Goal: Information Seeking & Learning: Find specific fact

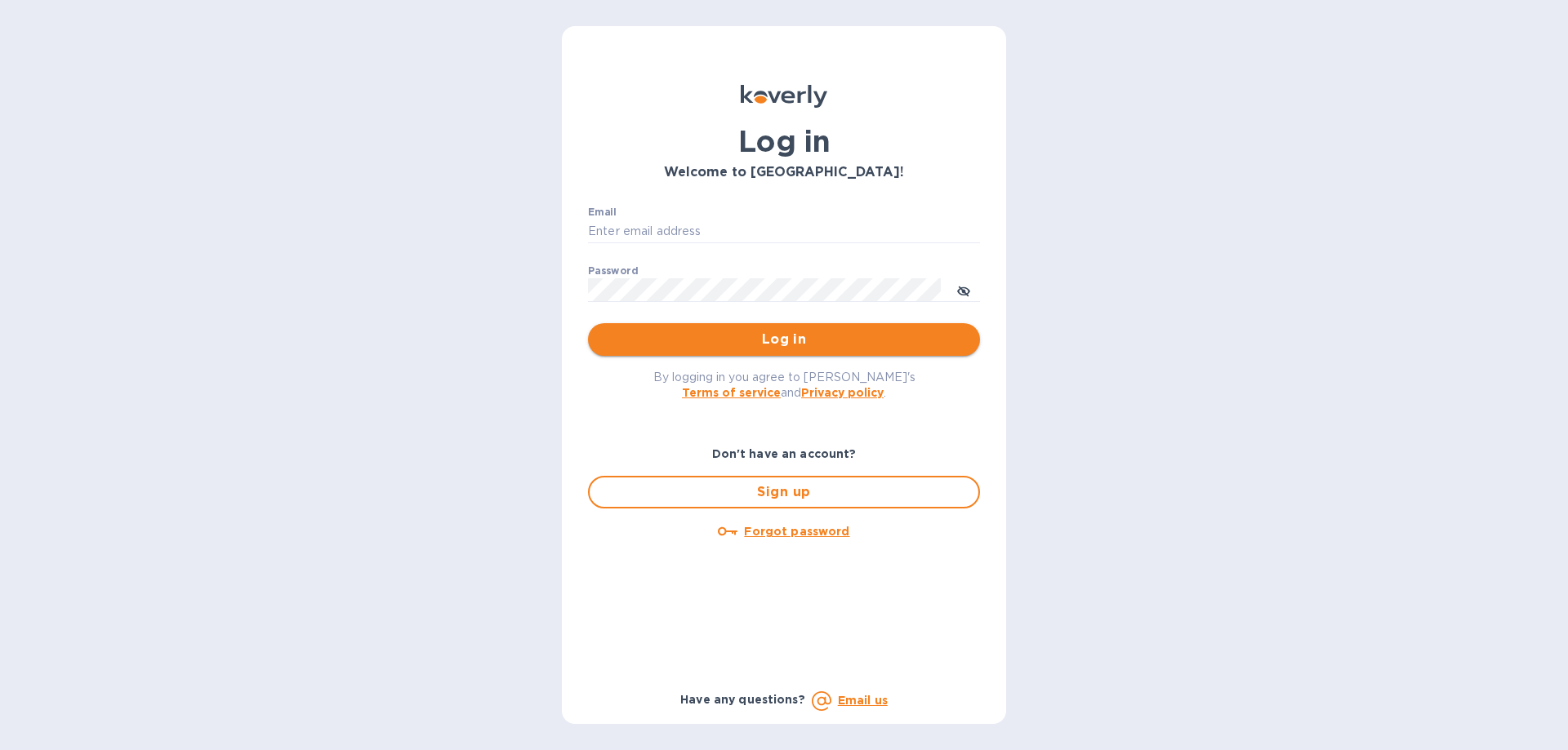
type input "[PERSON_NAME][EMAIL_ADDRESS][DOMAIN_NAME]"
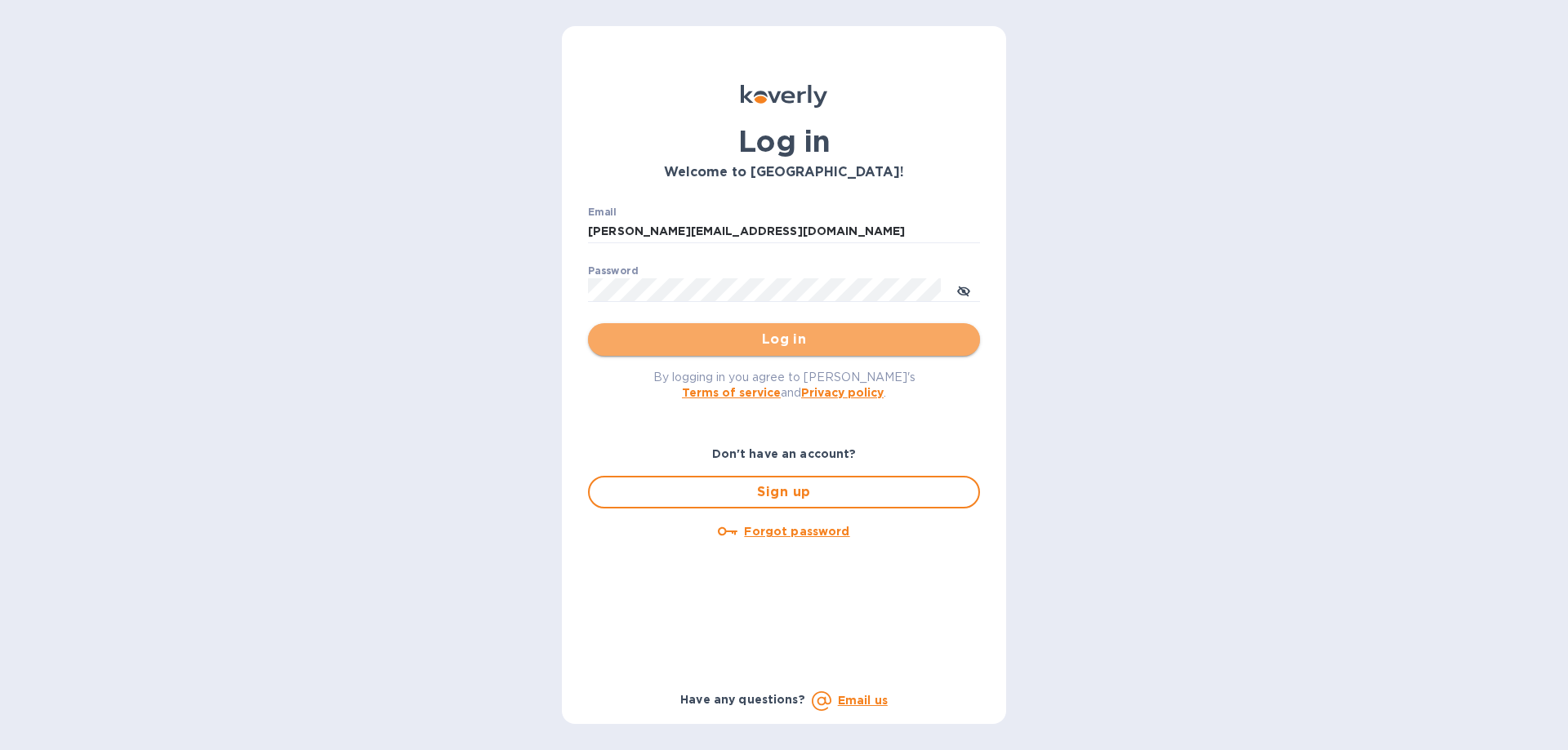
click at [734, 340] on span "Log in" at bounding box center [784, 339] width 366 height 19
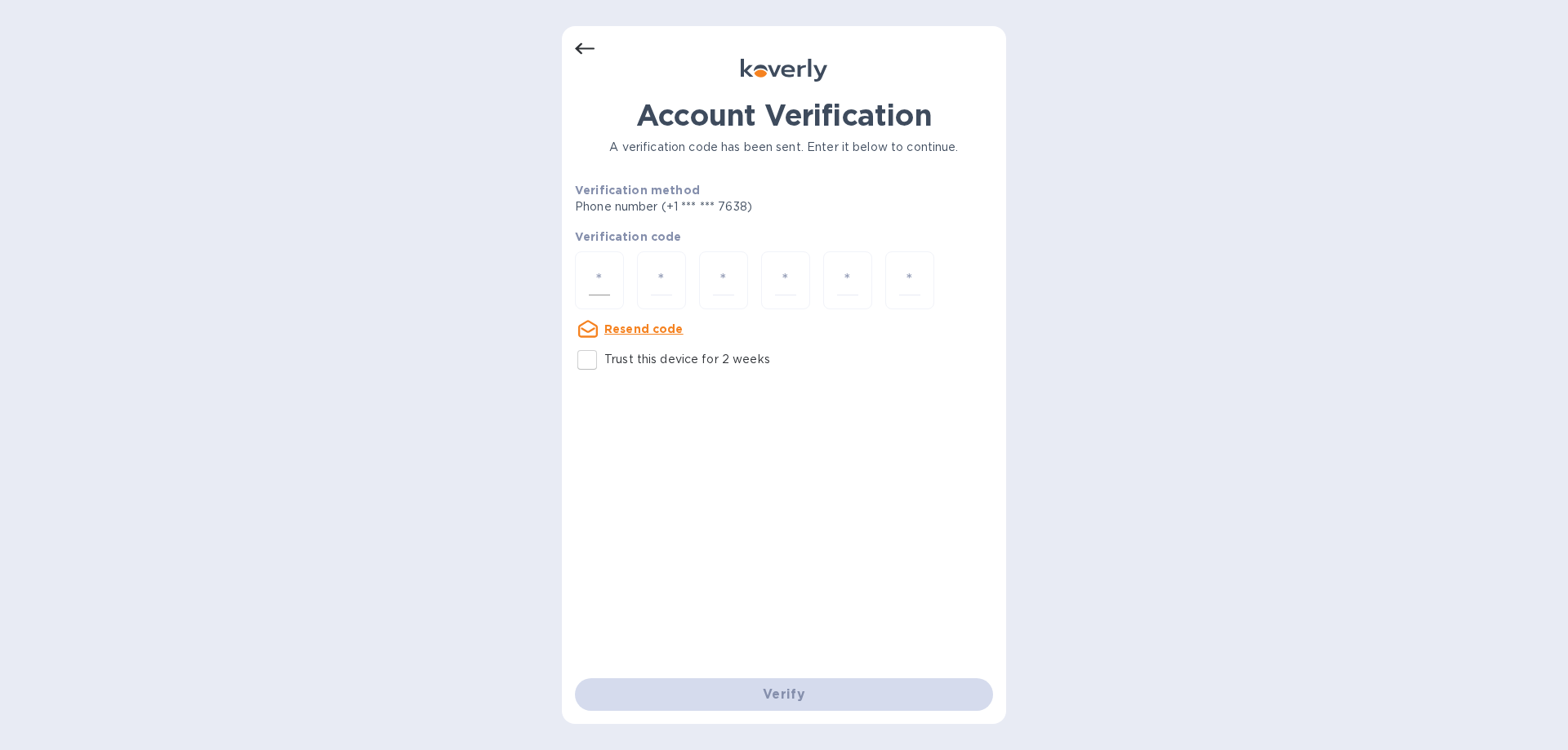
click at [606, 289] on input "number" at bounding box center [599, 280] width 21 height 30
type input "4"
type input "1"
type input "7"
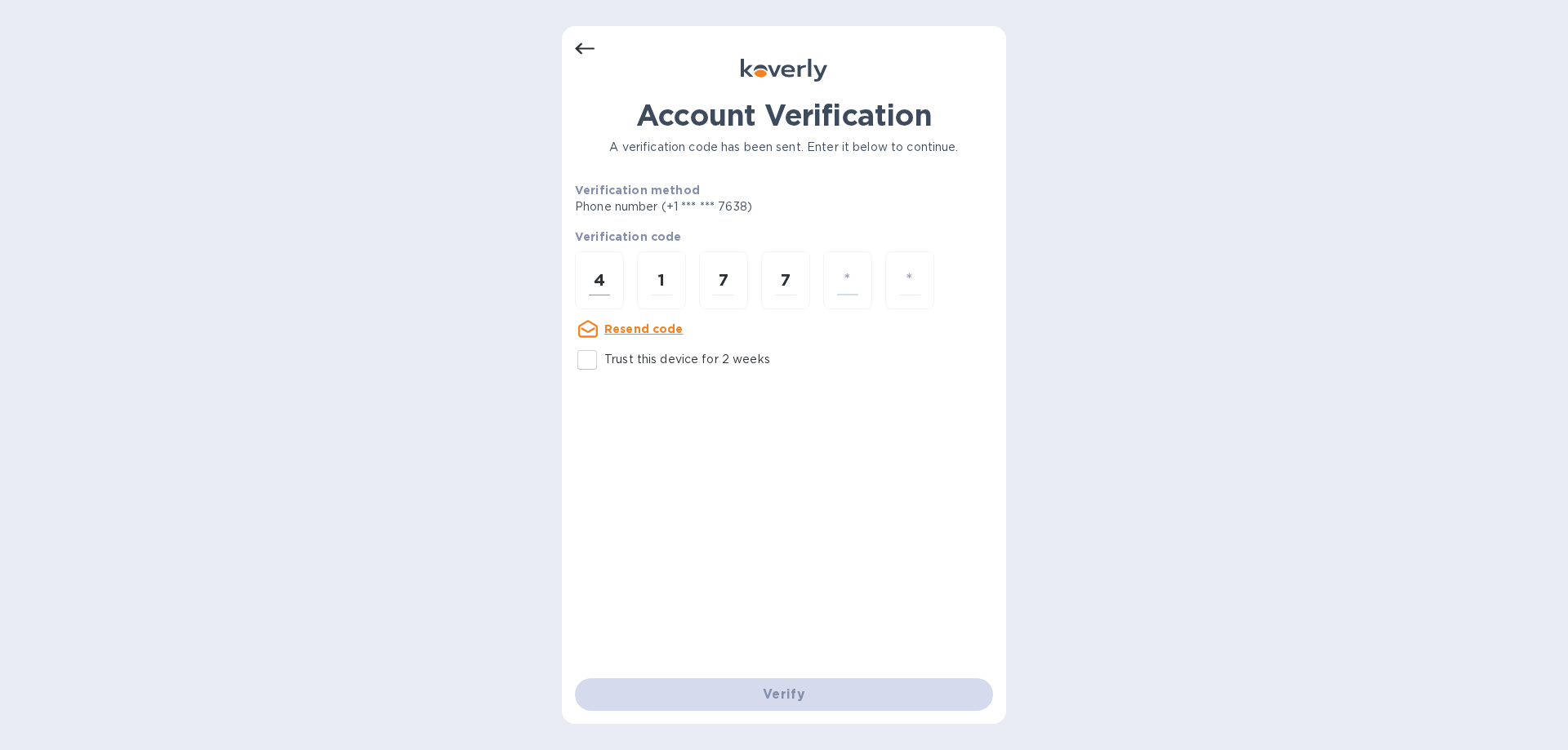
type input "3"
type input "2"
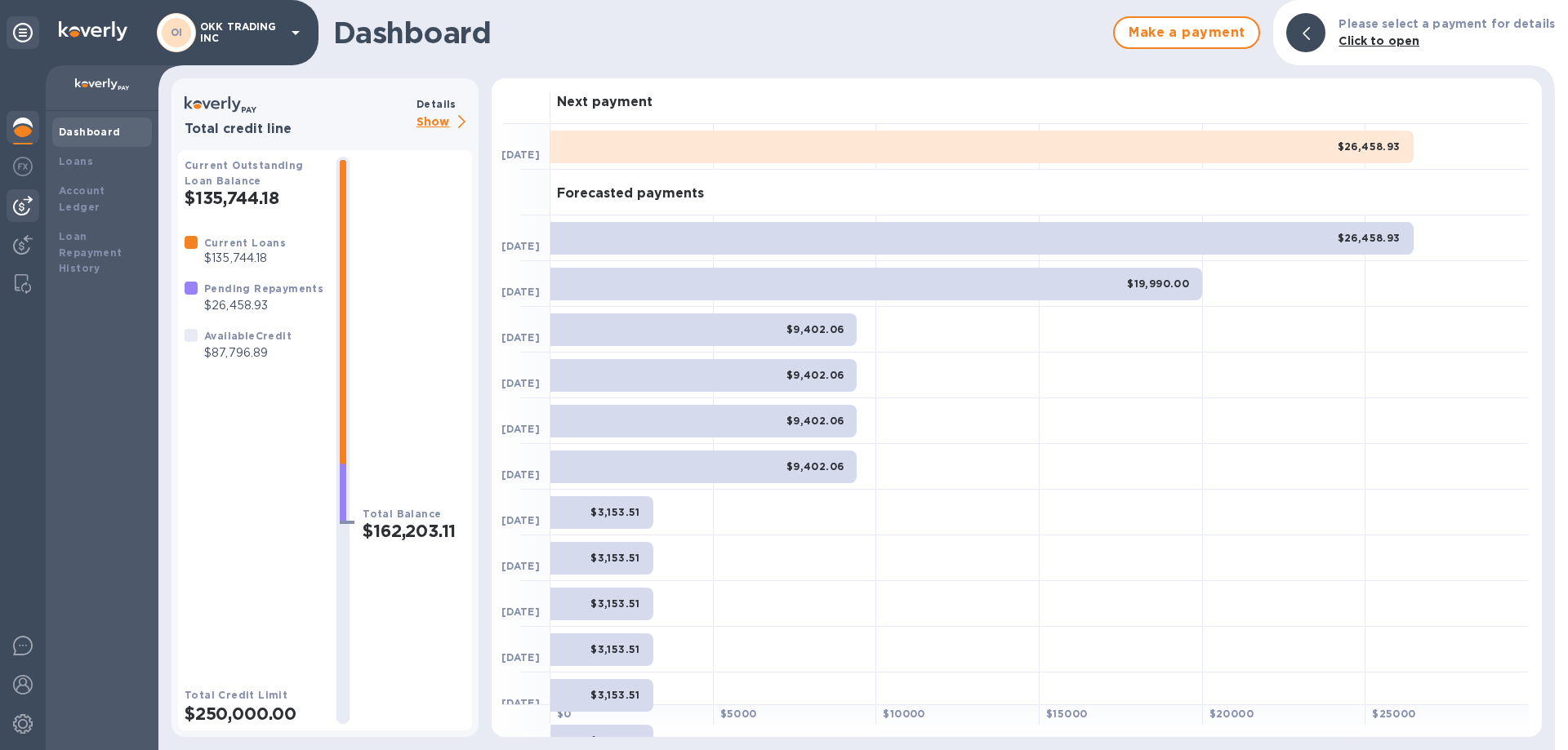
click at [22, 203] on img at bounding box center [23, 206] width 19 height 19
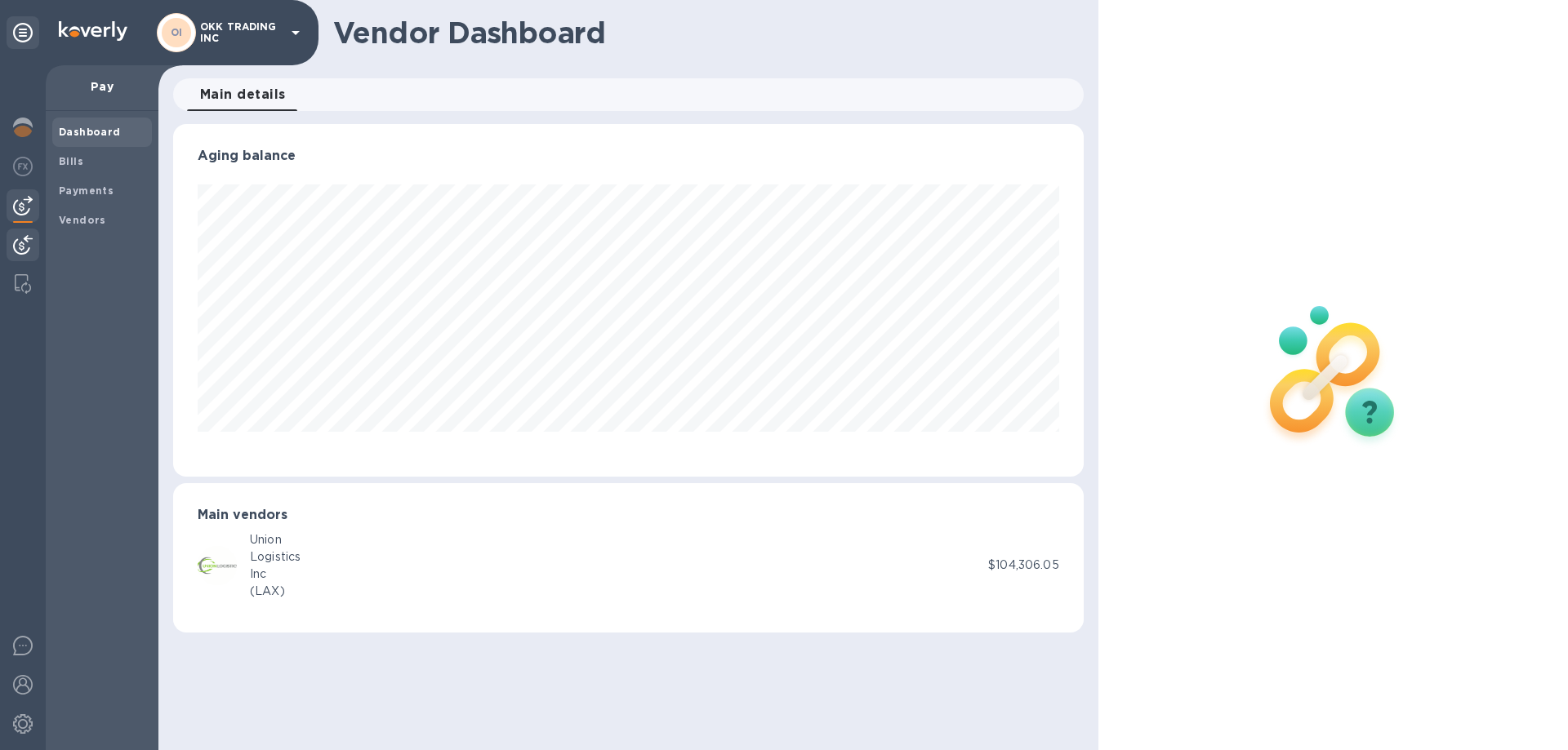
scroll to position [352, 910]
click at [76, 224] on b "Vendors" at bounding box center [82, 220] width 47 height 13
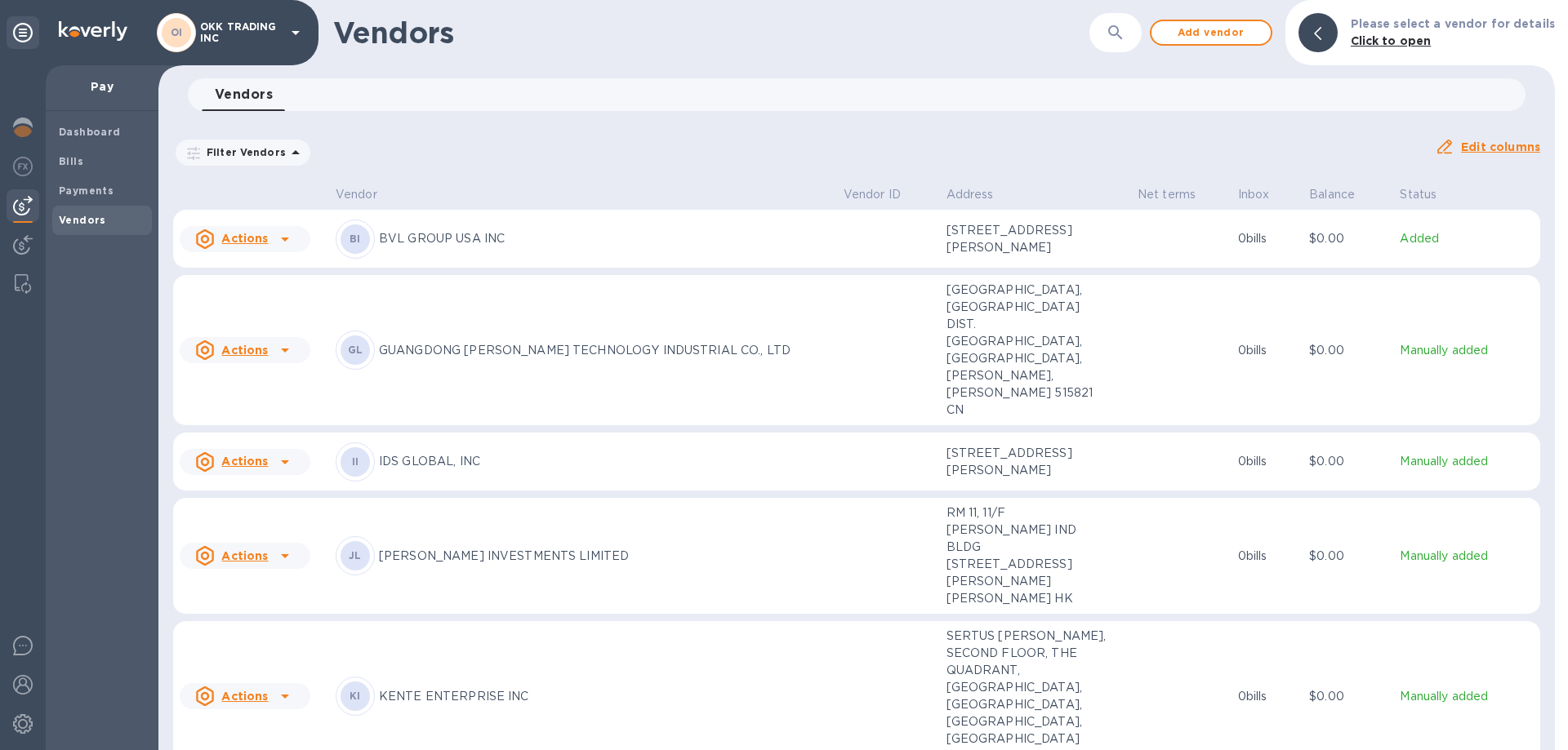
click at [370, 447] on div "II" at bounding box center [355, 461] width 29 height 29
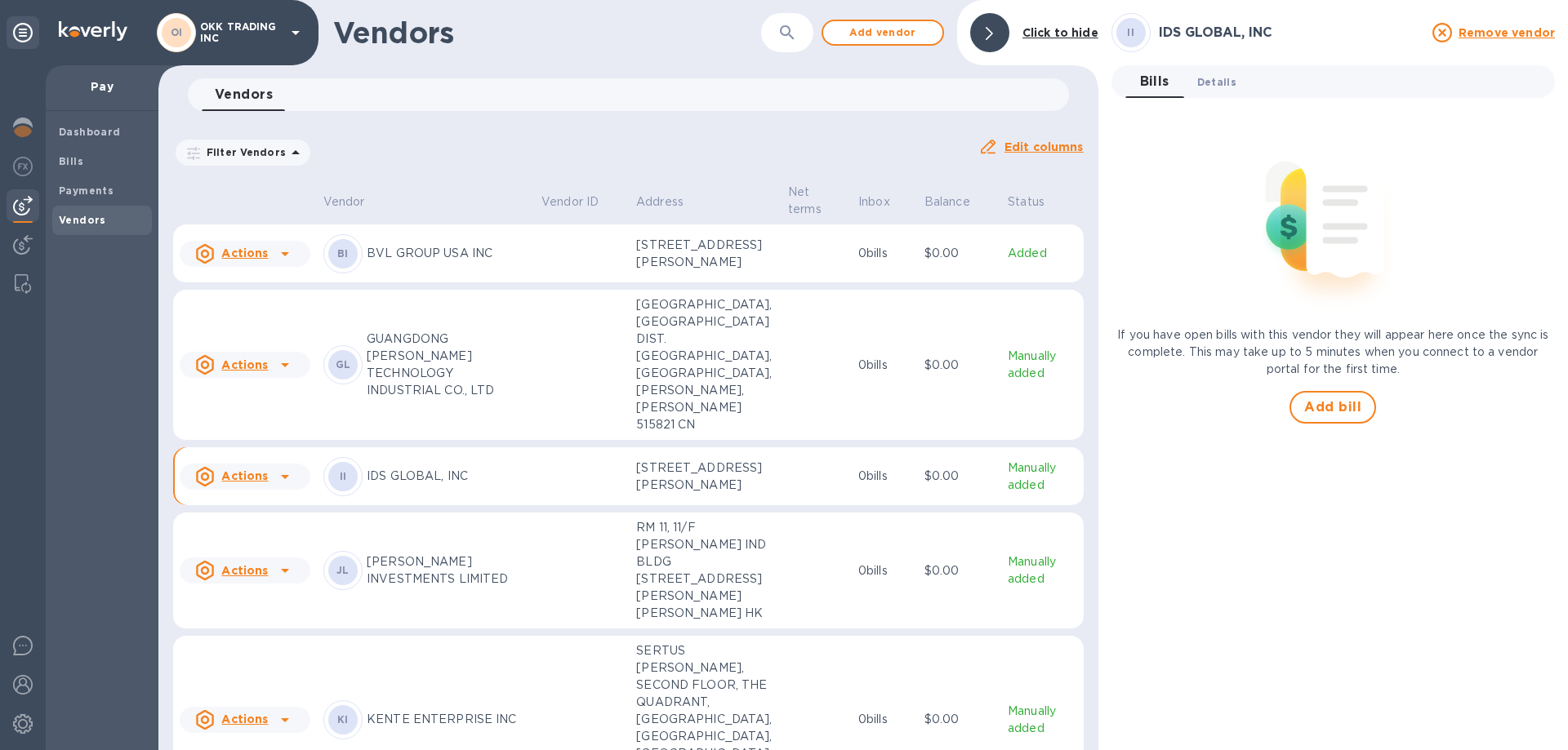
click at [1225, 86] on span "Details 0" at bounding box center [1217, 82] width 39 height 17
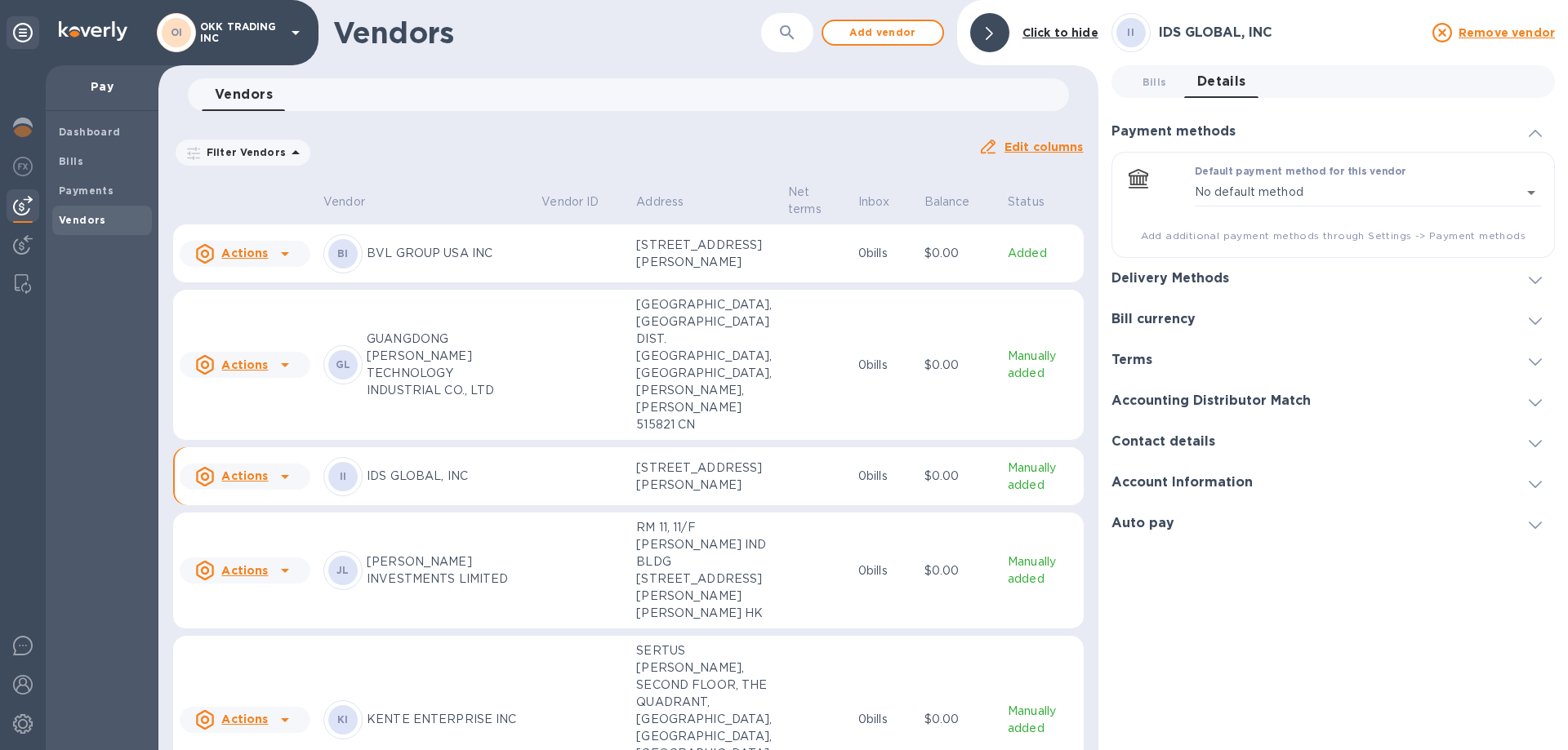
click at [1284, 277] on div "Delivery Methods" at bounding box center [1333, 278] width 443 height 41
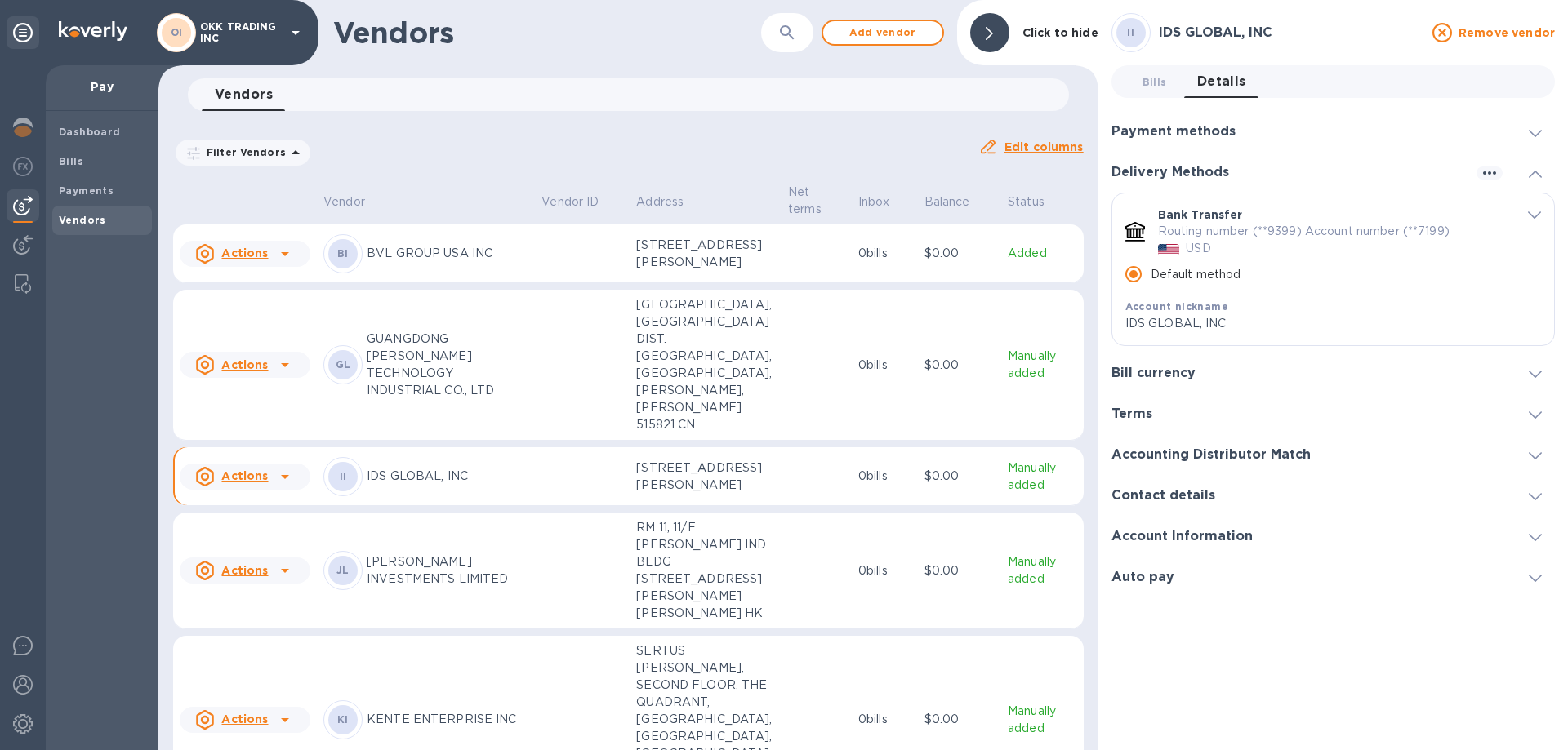
click at [1255, 325] on p "IDS GLOBAL, INC" at bounding box center [1316, 324] width 381 height 17
click at [1541, 211] on div "Bank Transfer Routing number (**9399) Account number (**7199) USD Default metho…" at bounding box center [1333, 269] width 442 height 152
click at [1533, 216] on icon "default-method" at bounding box center [1535, 215] width 13 height 8
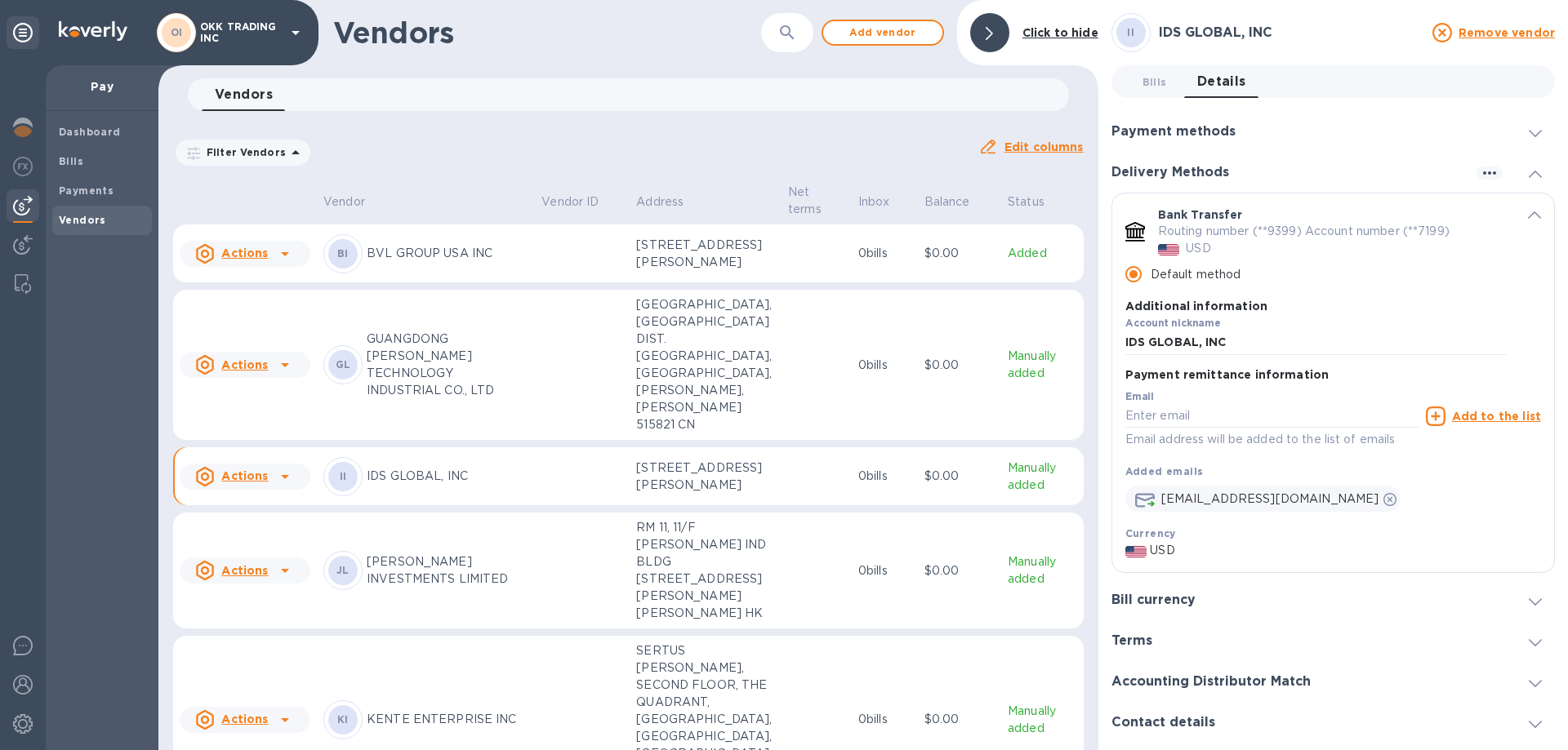
click at [1329, 229] on p "Routing number (**9399) Account number (**7199)" at bounding box center [1304, 232] width 291 height 17
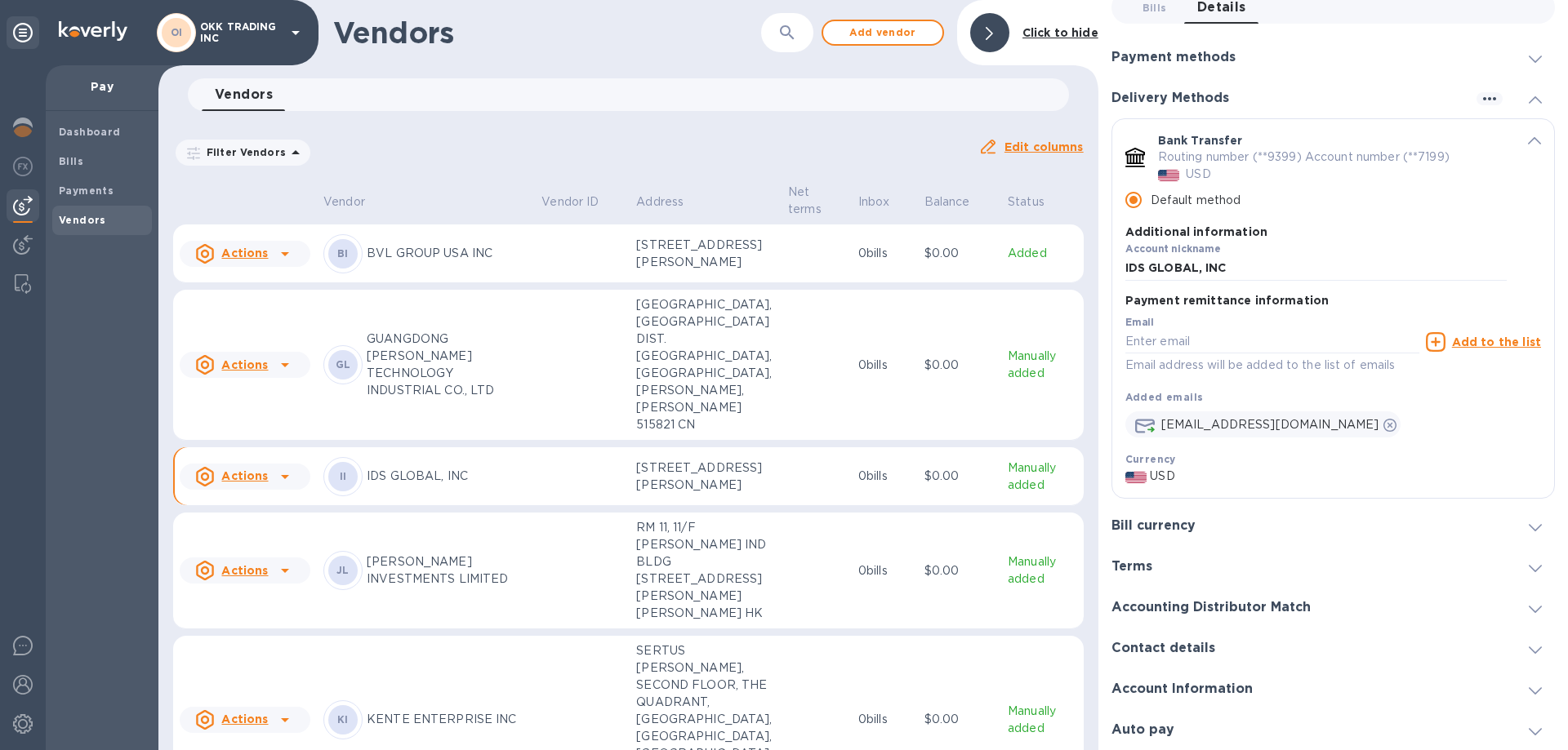
click at [1535, 608] on div at bounding box center [1535, 607] width 39 height 16
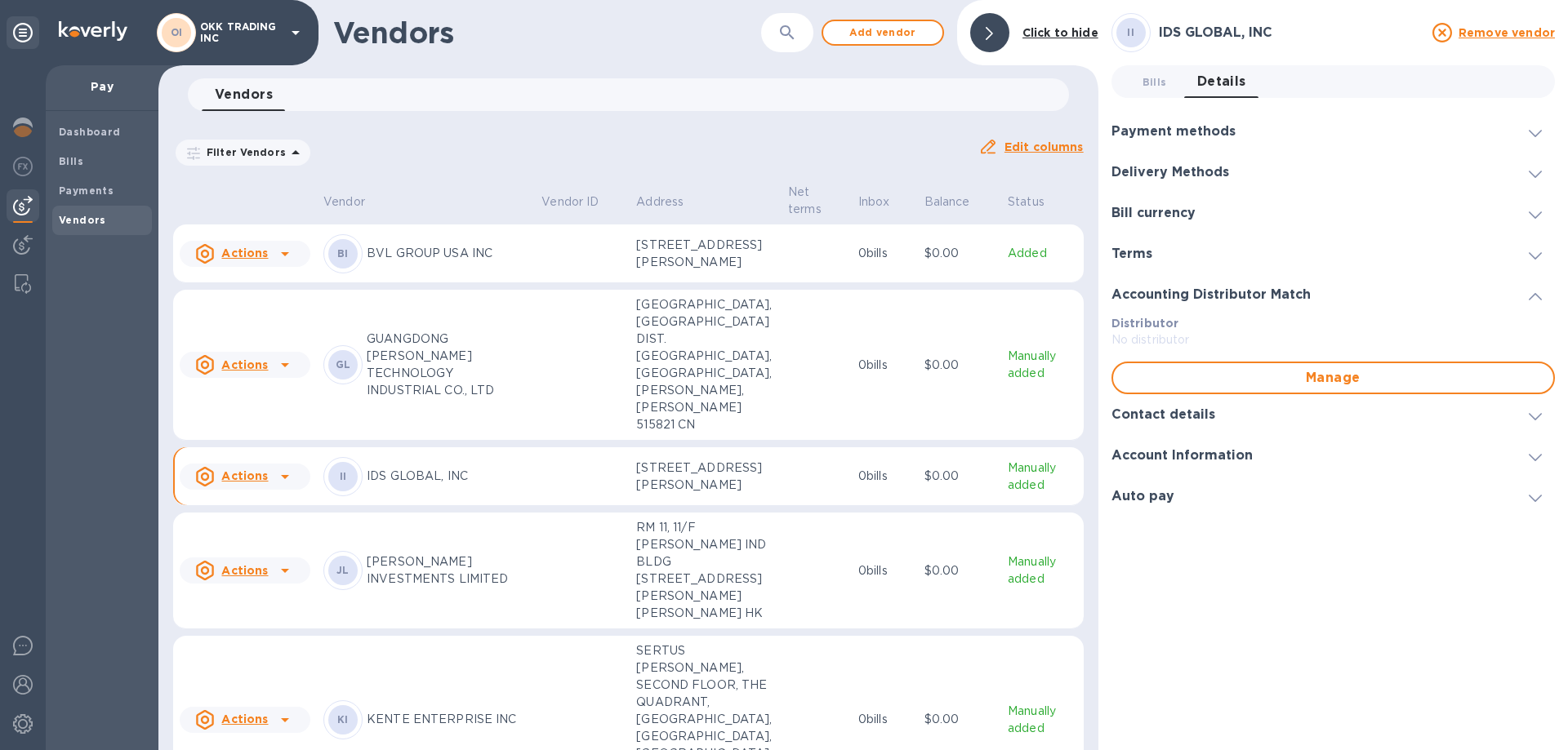
click at [1224, 79] on span "Details 0" at bounding box center [1222, 81] width 49 height 23
click at [1210, 125] on div "Payment methods" at bounding box center [1333, 131] width 443 height 41
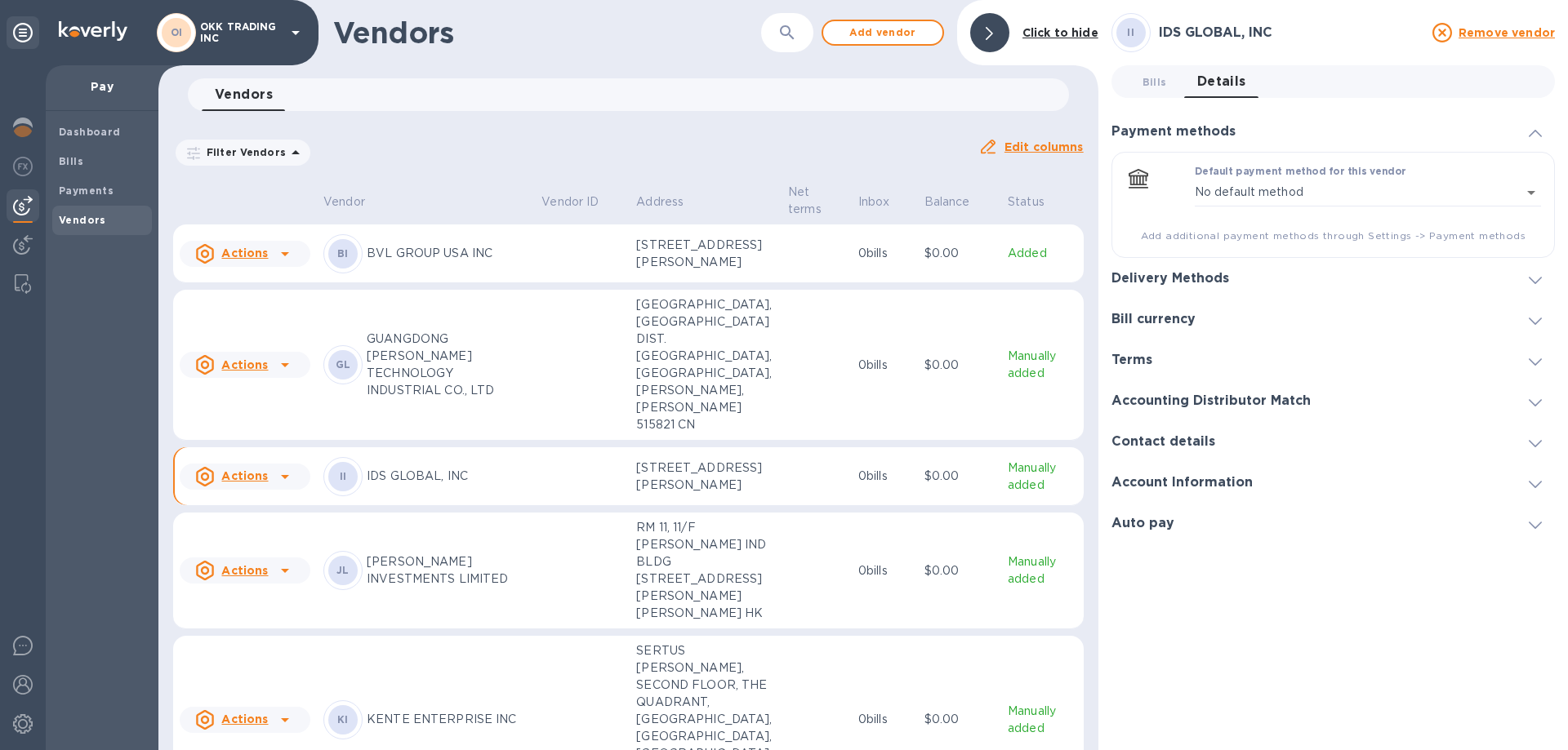
click at [1238, 78] on span "Details 0" at bounding box center [1222, 81] width 49 height 23
click at [1202, 284] on h3 "Delivery Methods" at bounding box center [1170, 279] width 118 height 15
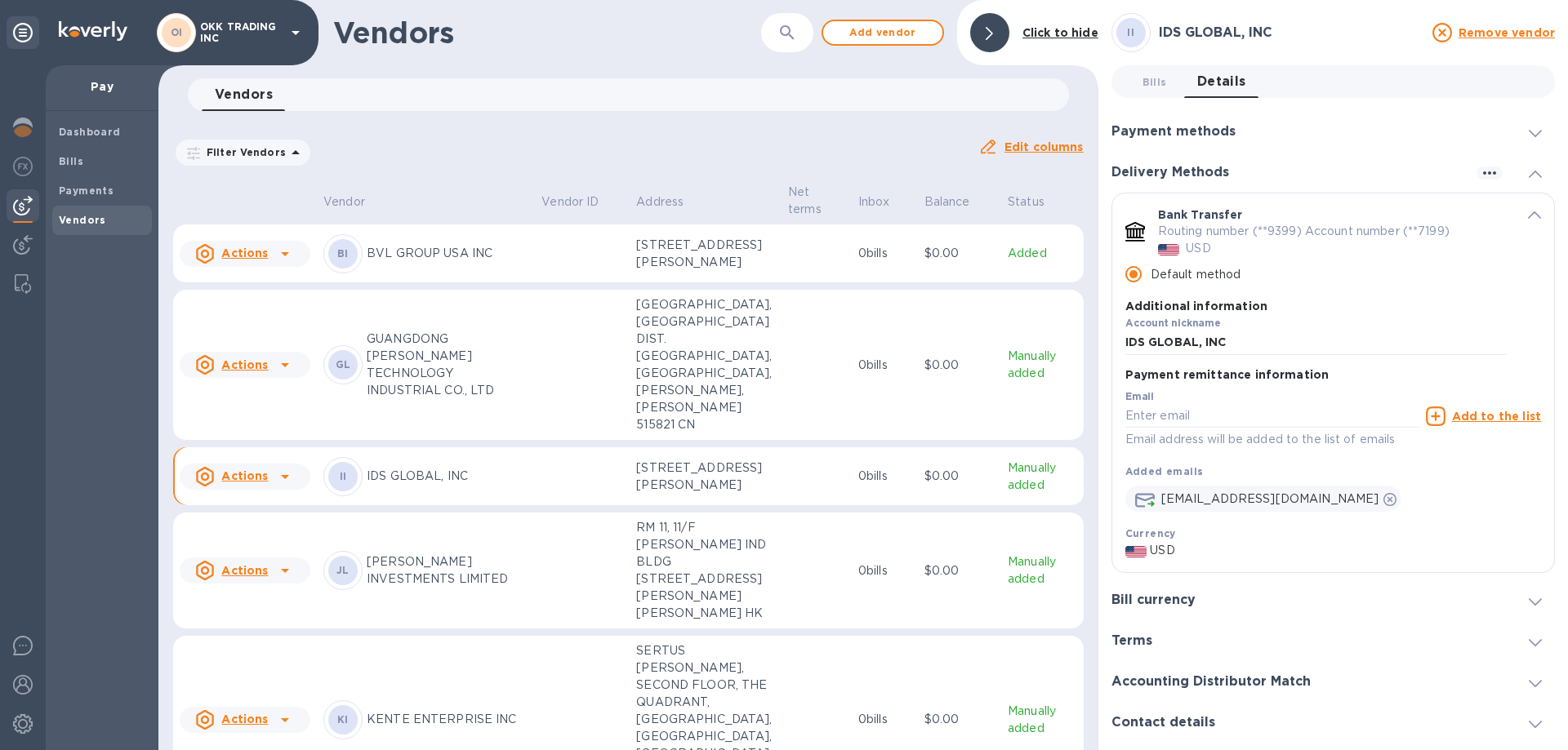
scroll to position [75, 0]
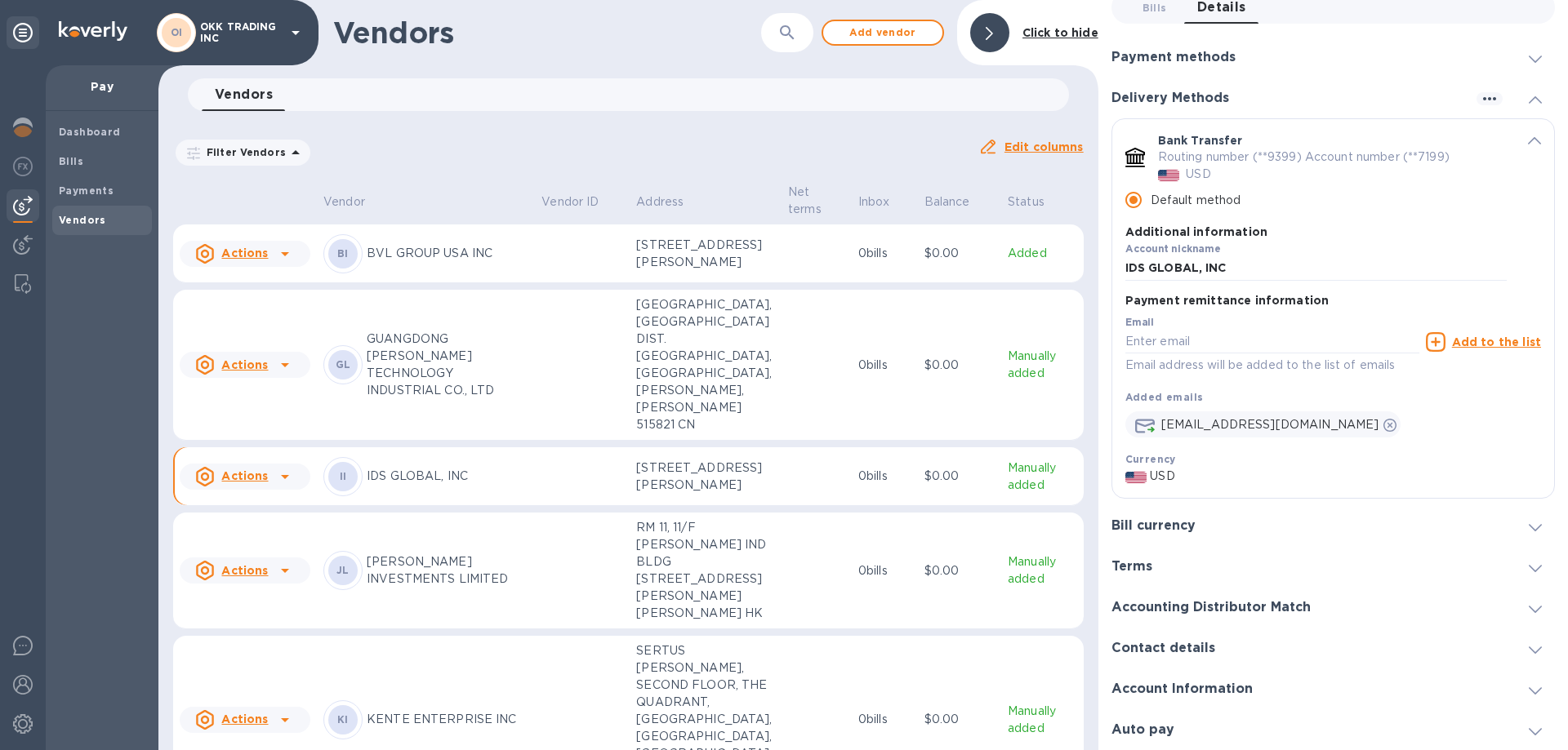
click at [1203, 651] on h3 "Contact details" at bounding box center [1163, 648] width 104 height 15
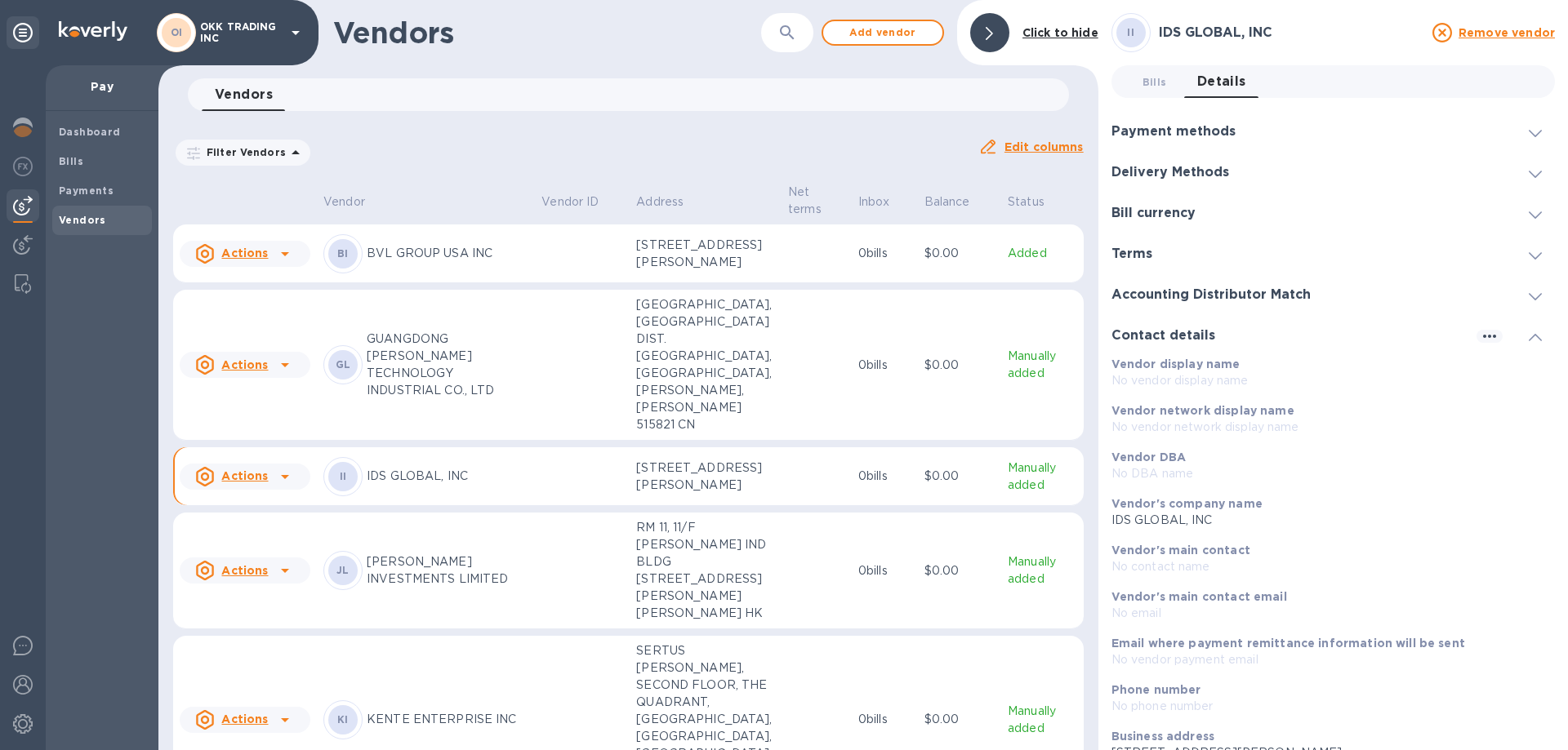
click at [1222, 84] on span "Details 0" at bounding box center [1222, 81] width 49 height 23
click at [1148, 80] on span "Bills 0" at bounding box center [1154, 82] width 24 height 17
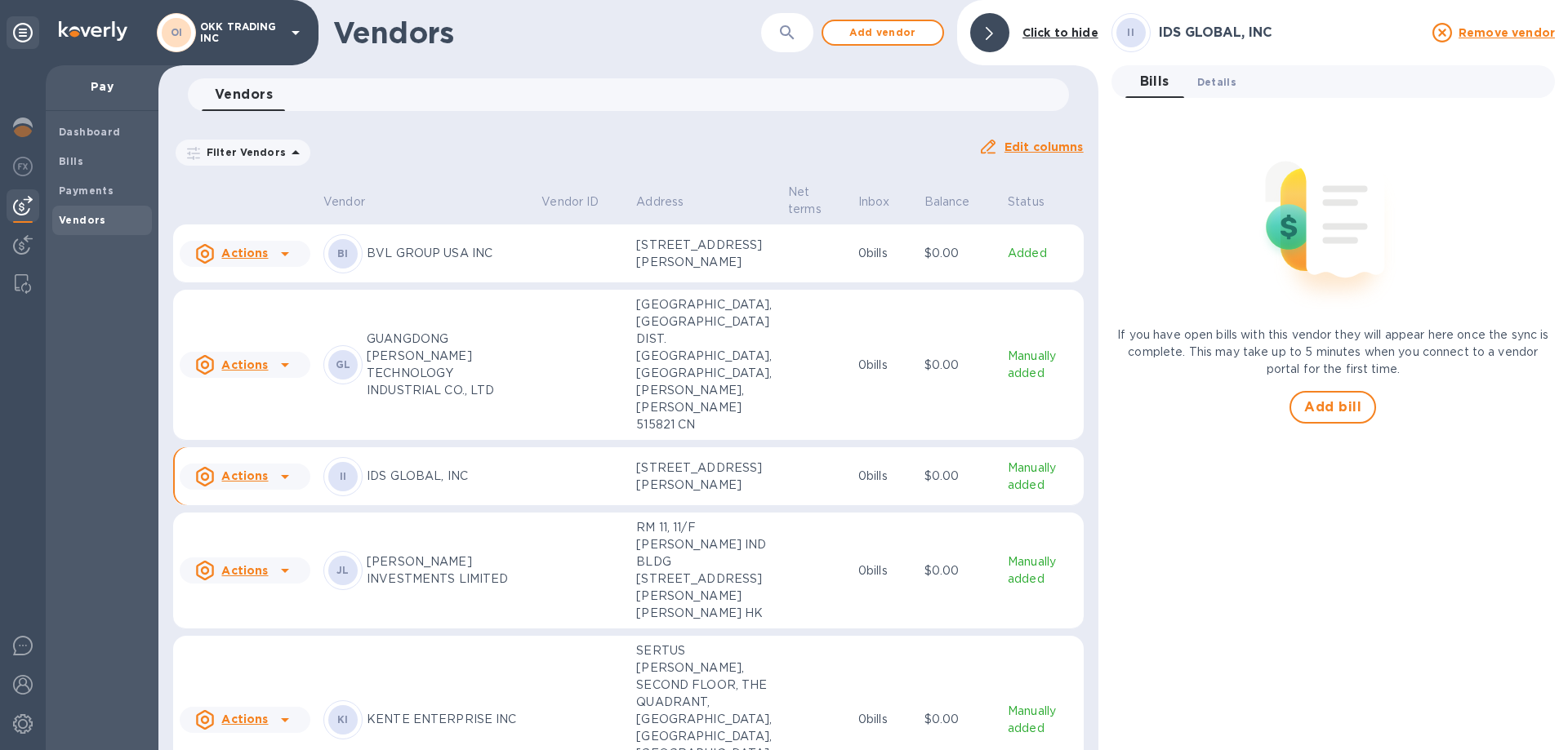
click at [1211, 79] on span "Details 0" at bounding box center [1217, 82] width 39 height 17
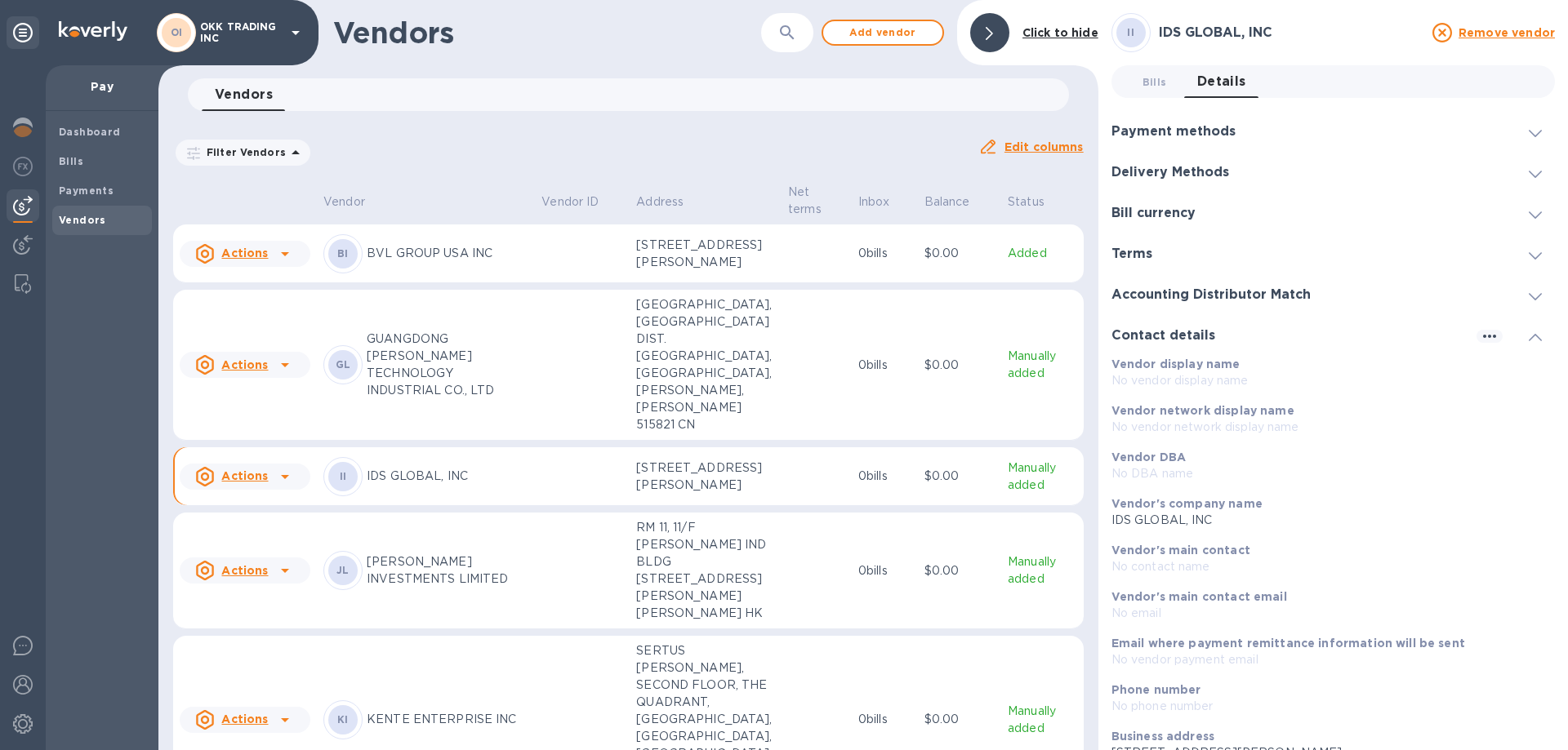
click at [1494, 128] on div "Payment methods" at bounding box center [1333, 131] width 443 height 41
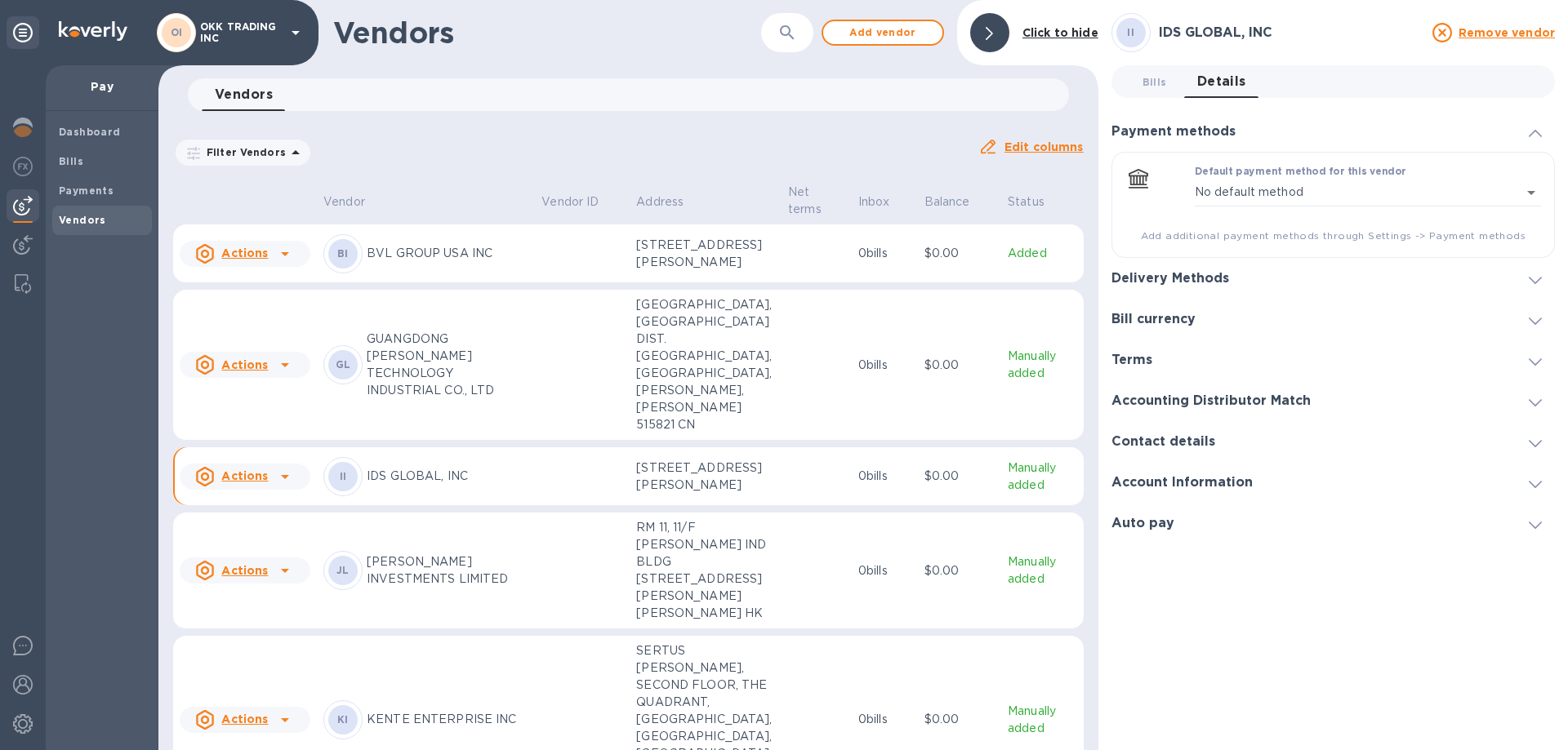
click at [1231, 81] on span "Details 0" at bounding box center [1222, 81] width 49 height 23
click at [1213, 277] on h3 "Delivery Methods" at bounding box center [1170, 279] width 118 height 15
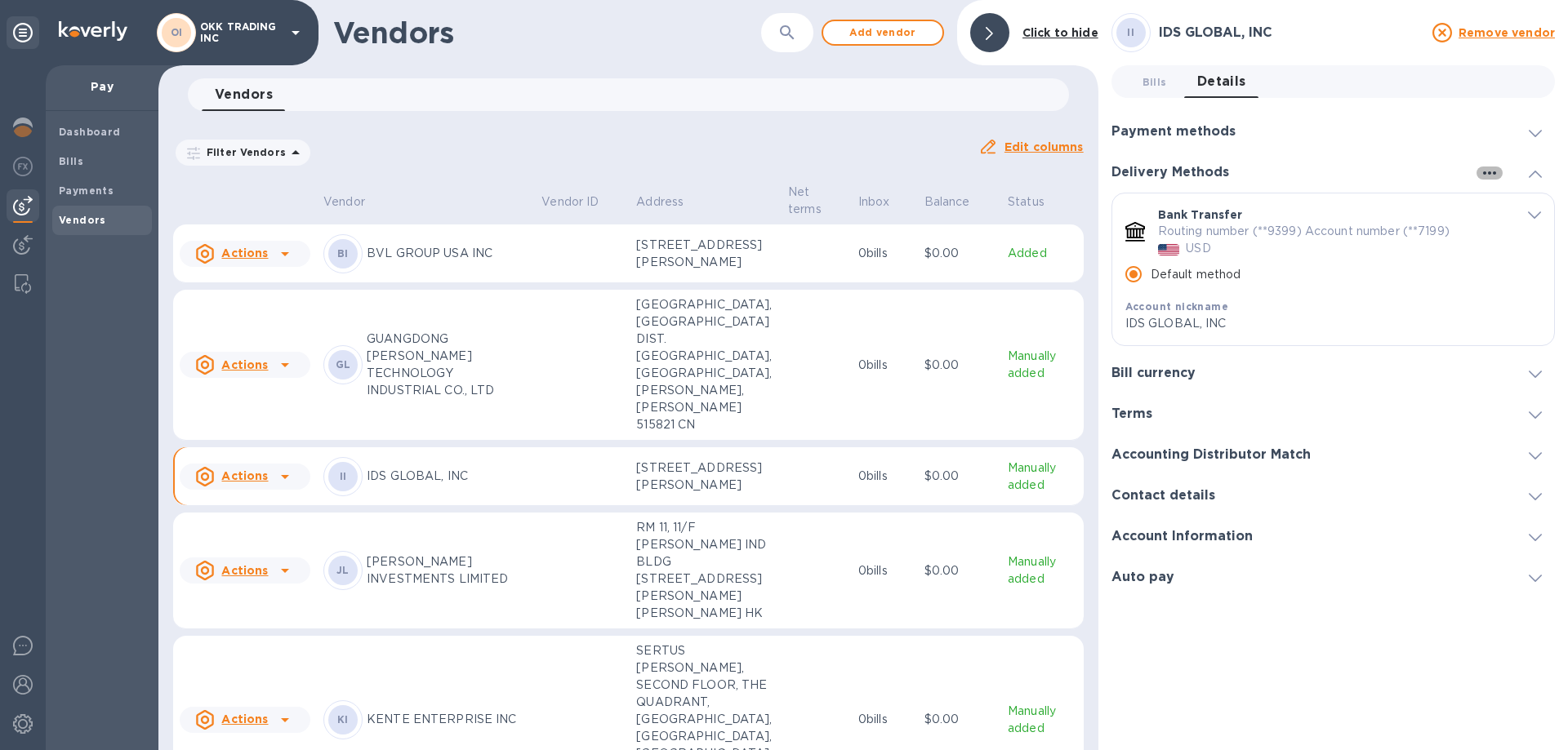
click at [1487, 172] on icon "button" at bounding box center [1489, 173] width 19 height 19
click at [1257, 307] on div at bounding box center [784, 375] width 1568 height 750
click at [1495, 173] on icon "button" at bounding box center [1490, 173] width 13 height 3
click at [1501, 205] on p "Add new" at bounding box center [1510, 206] width 54 height 16
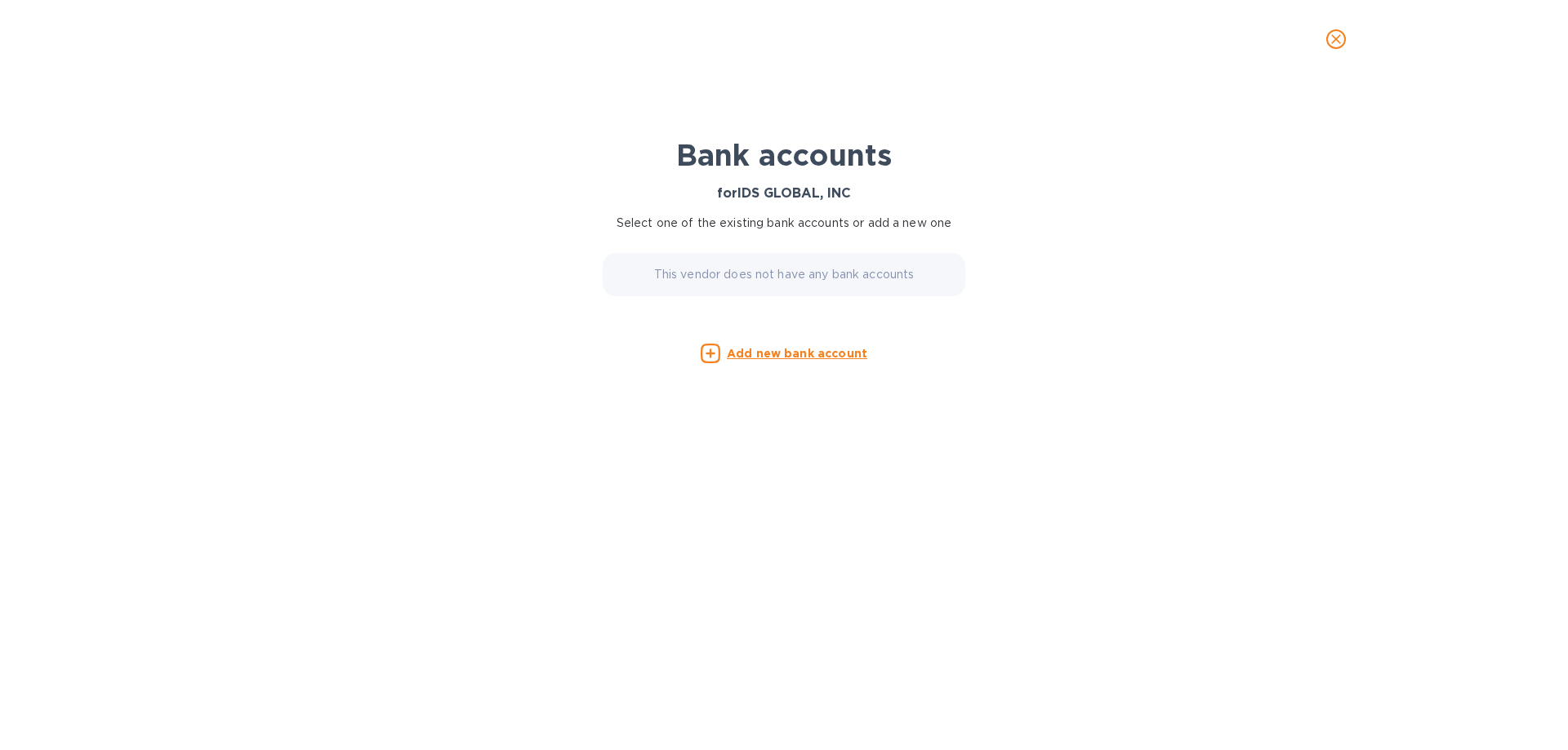
click at [787, 351] on u "Add new bank account" at bounding box center [797, 354] width 140 height 13
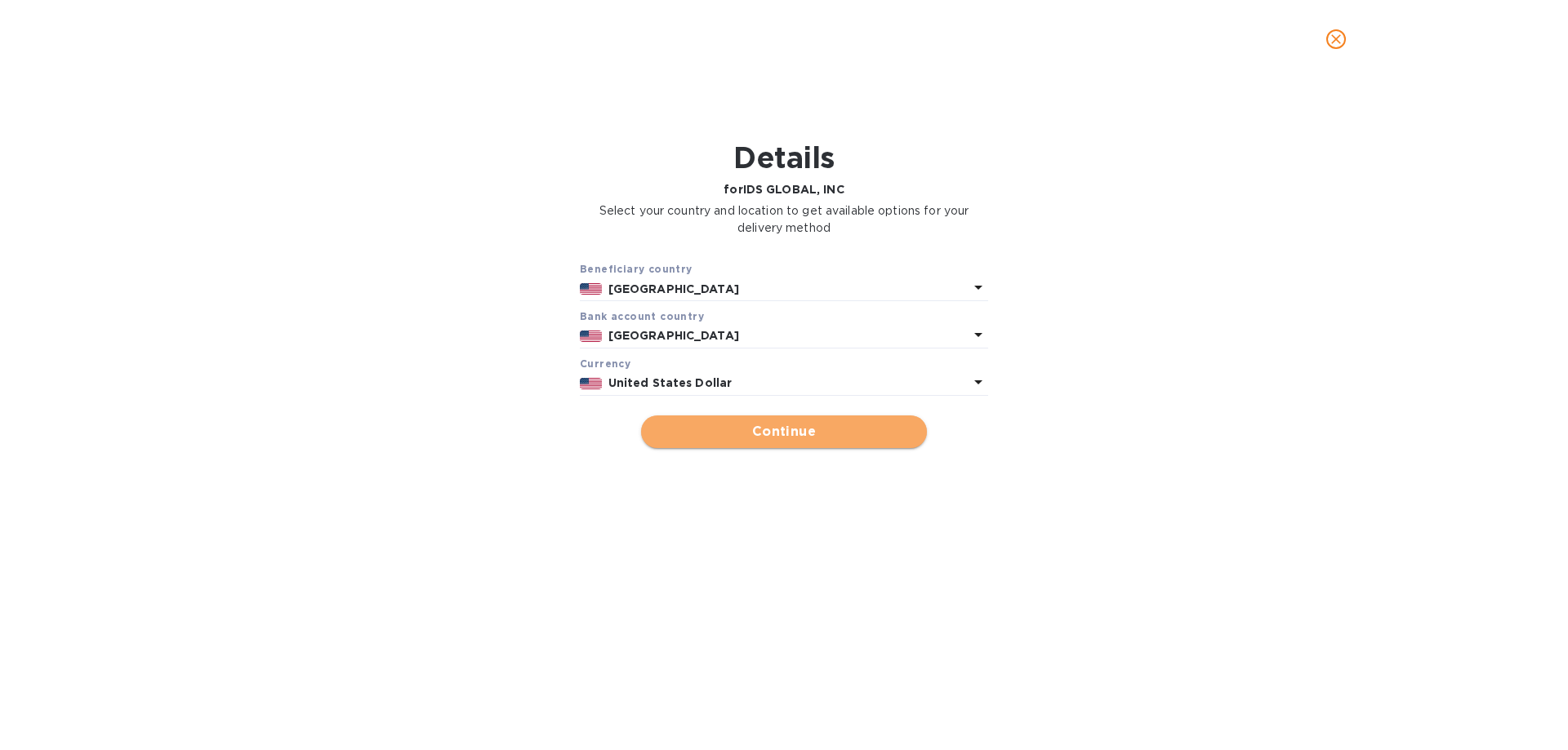
click at [802, 430] on span "Continue" at bounding box center [783, 431] width 259 height 19
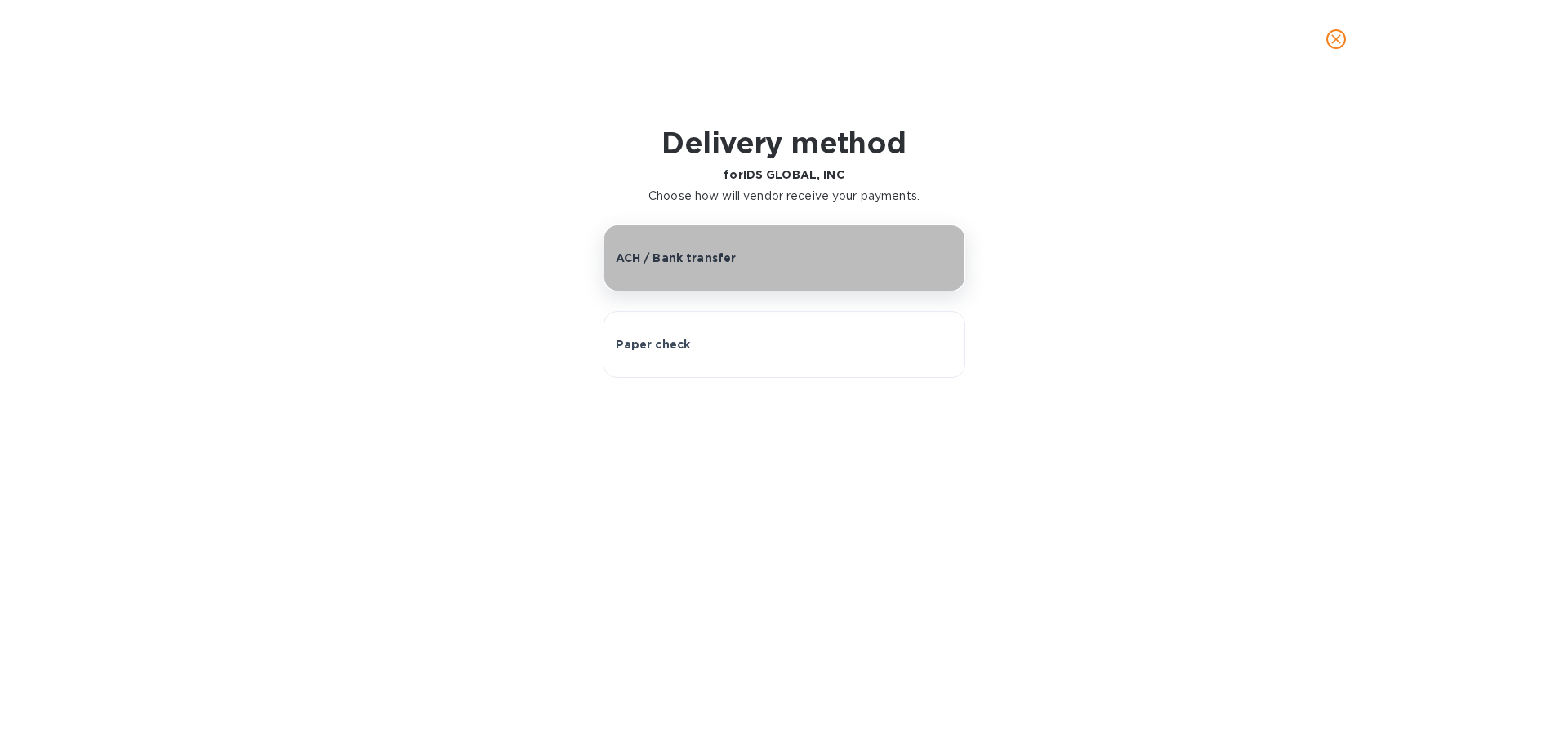
click at [712, 258] on p "ACH / Bank transfer" at bounding box center [677, 258] width 121 height 16
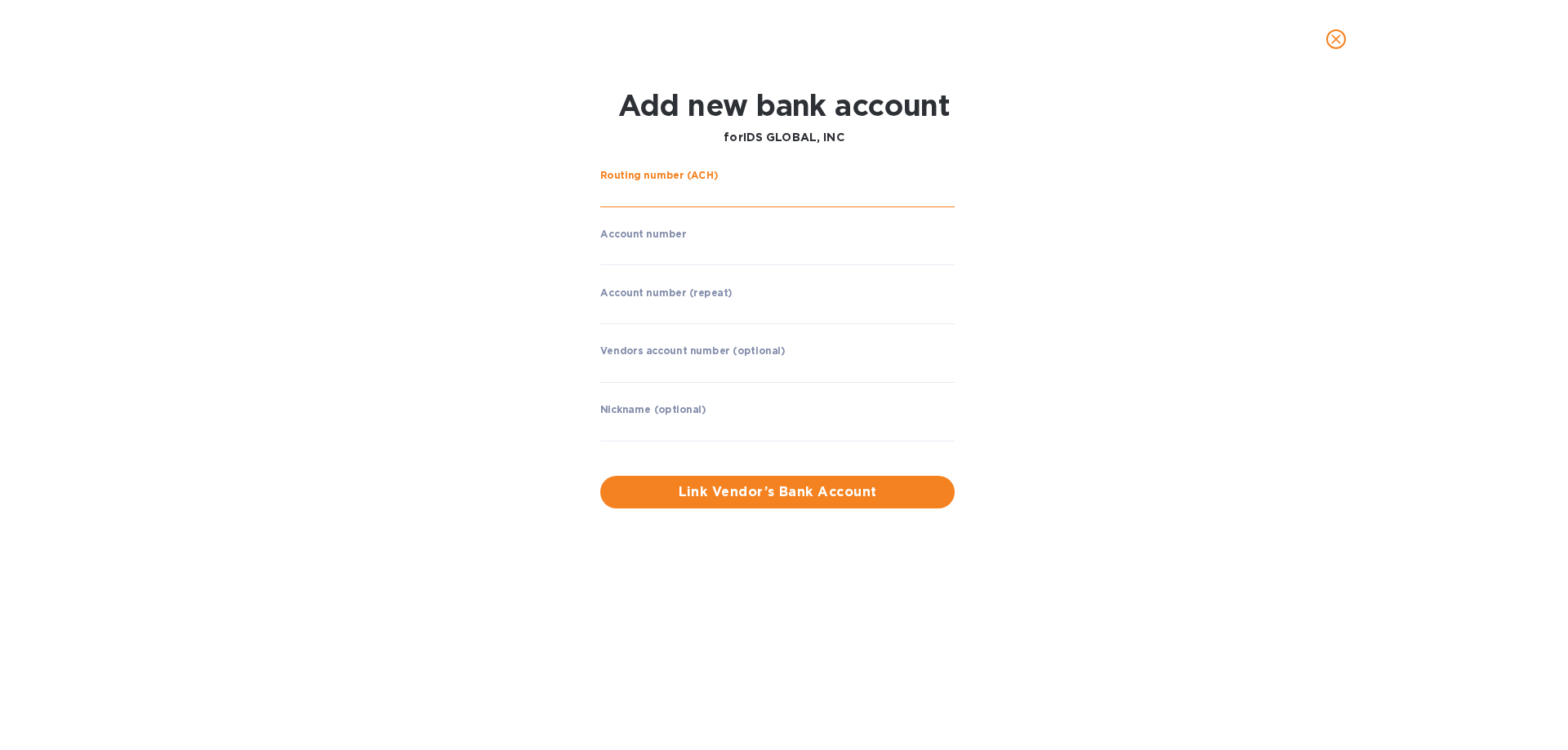
click at [691, 196] on input "string" at bounding box center [777, 195] width 354 height 24
click at [1340, 34] on icon "close" at bounding box center [1335, 39] width 16 height 16
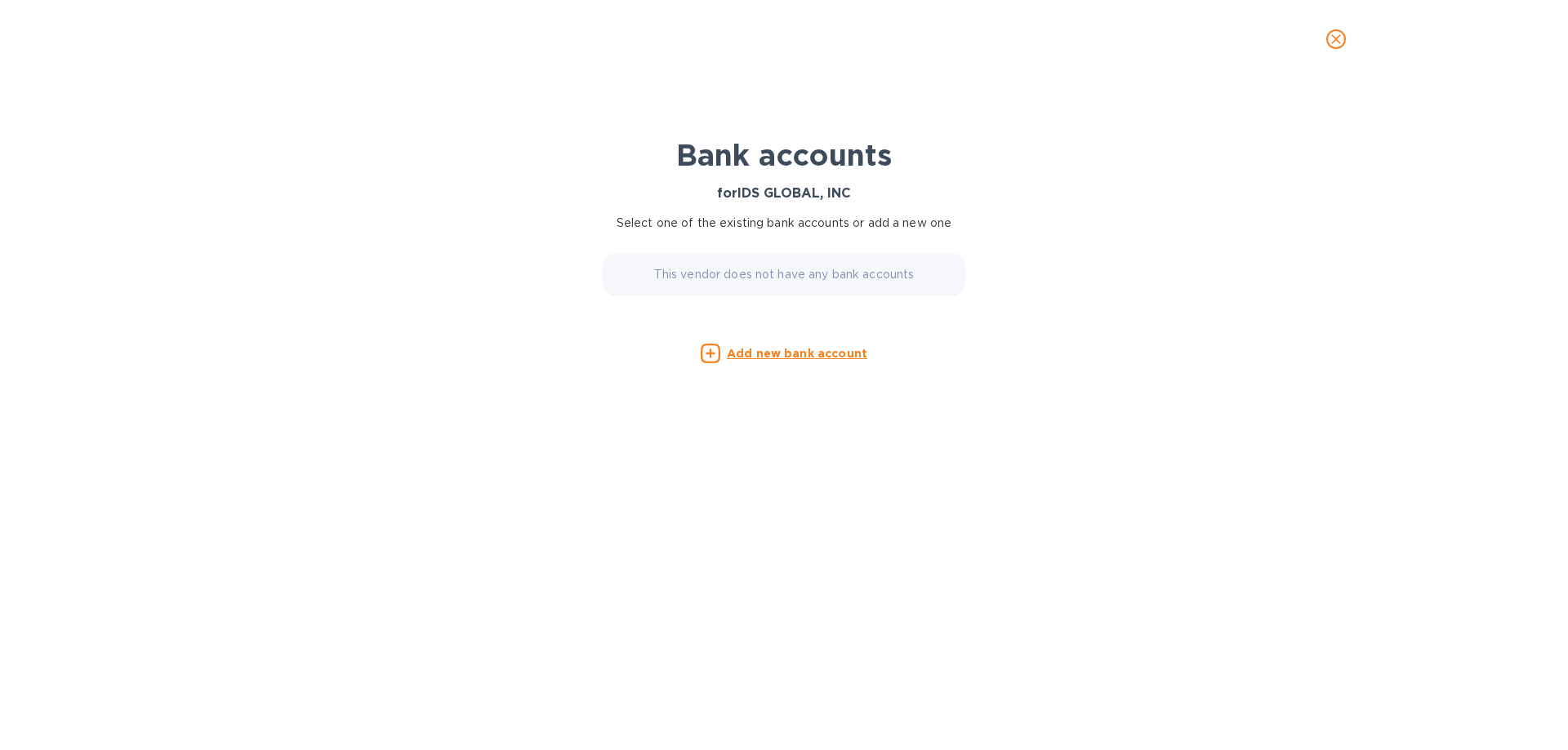
click at [1341, 37] on icon "close" at bounding box center [1335, 39] width 16 height 16
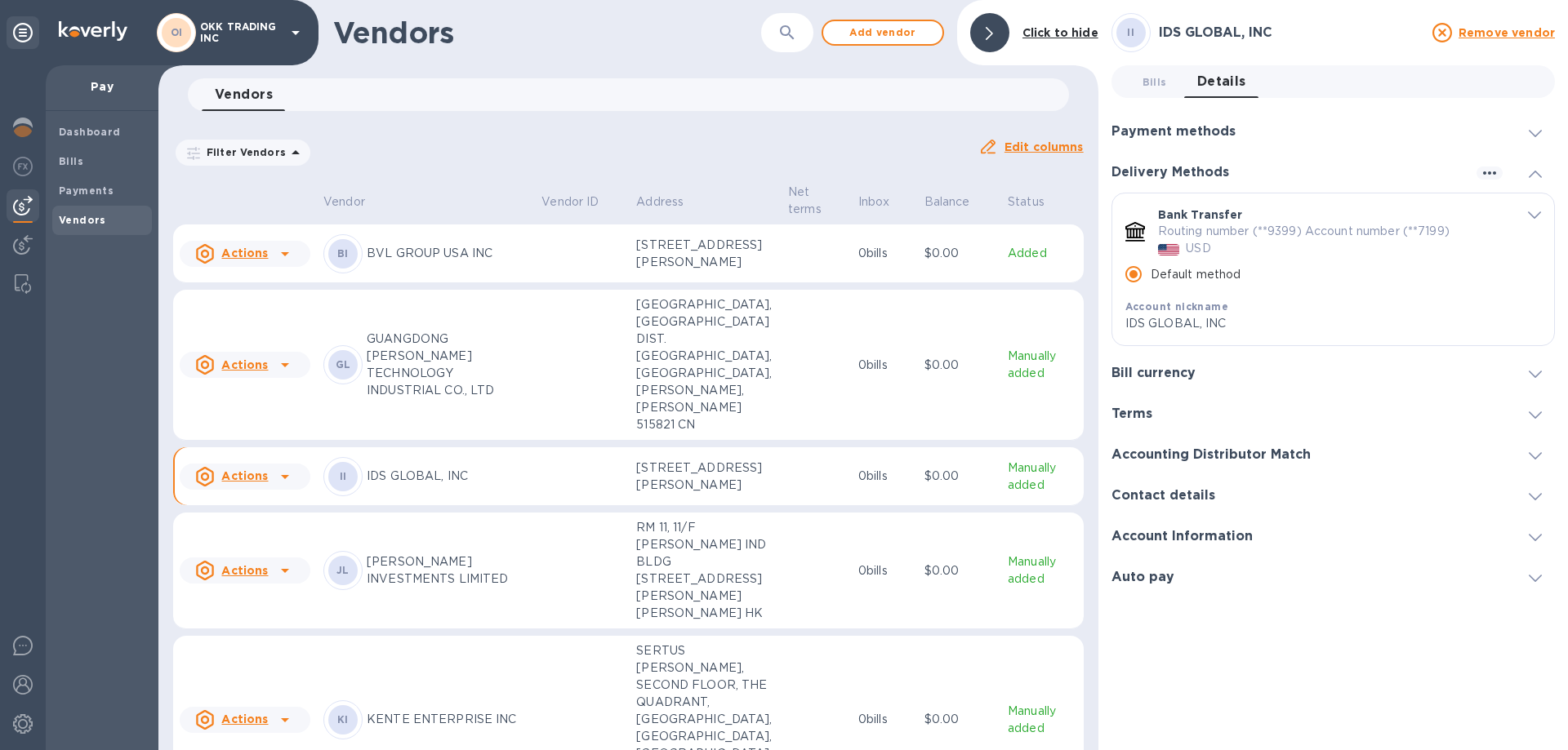
click at [344, 482] on b "II" at bounding box center [343, 477] width 8 height 13
click at [359, 263] on div "BI" at bounding box center [342, 253] width 39 height 39
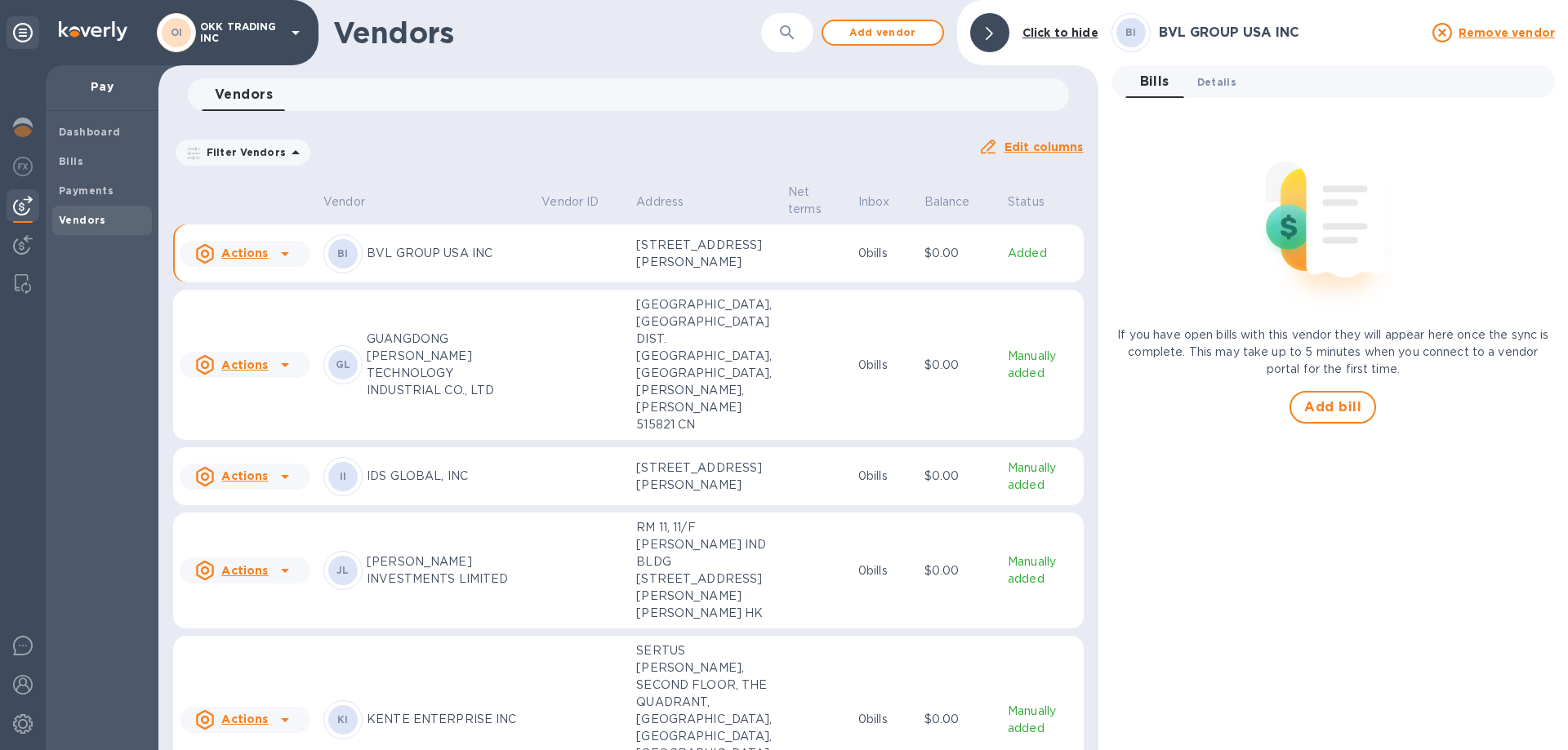
click at [1219, 81] on span "Details 0" at bounding box center [1217, 82] width 39 height 17
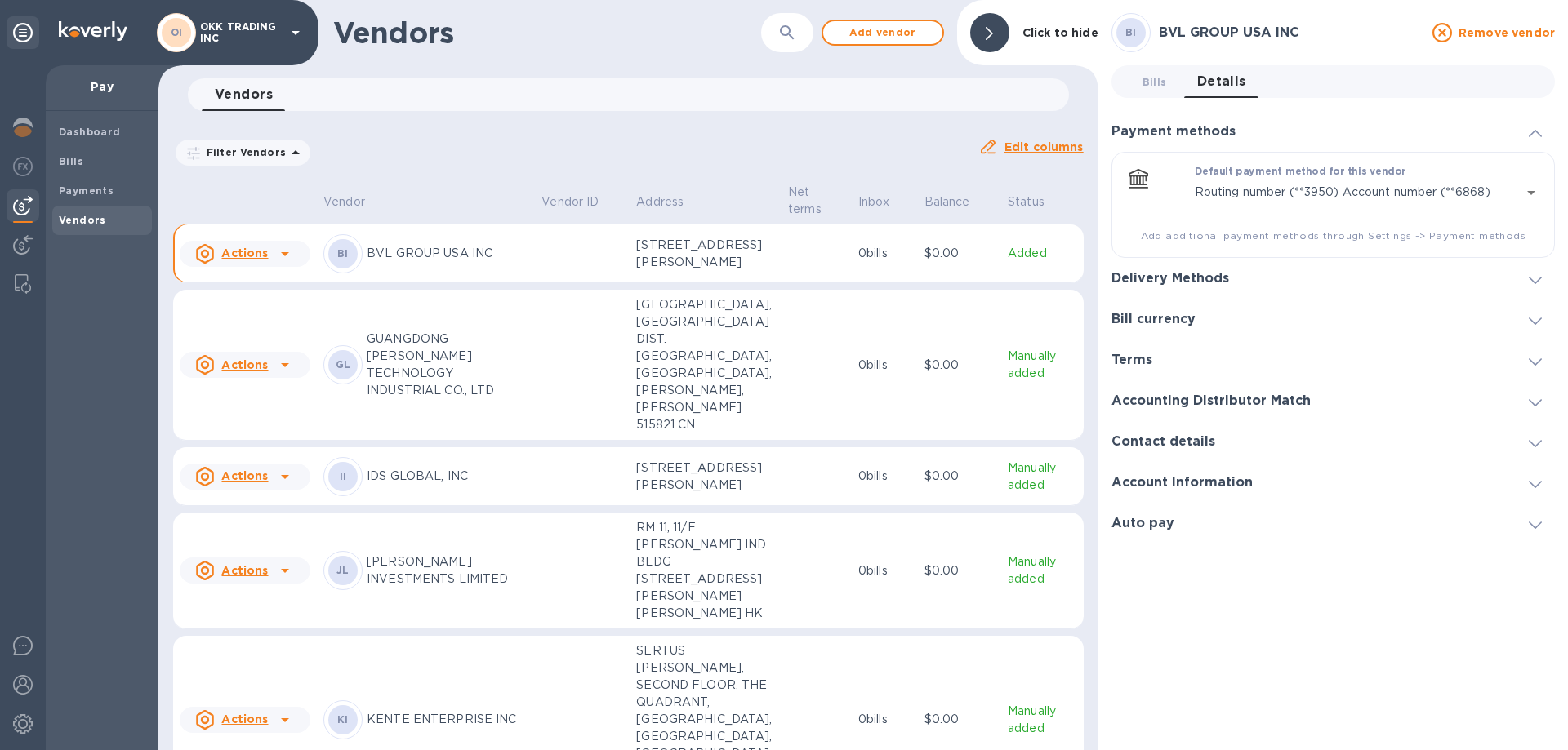
click at [1309, 282] on div "Delivery Methods" at bounding box center [1333, 278] width 443 height 41
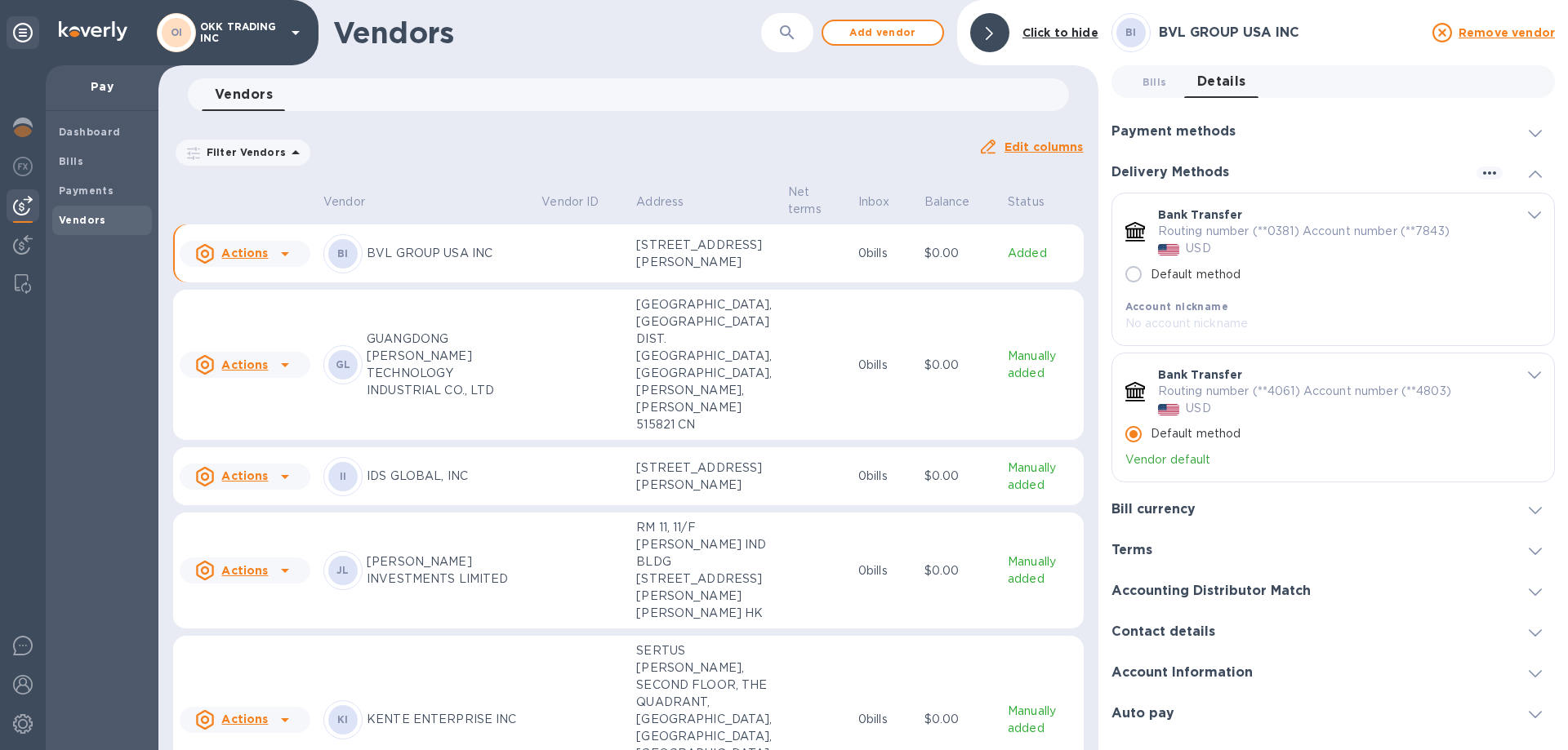
click at [1536, 215] on icon "default-method" at bounding box center [1535, 215] width 13 height 8
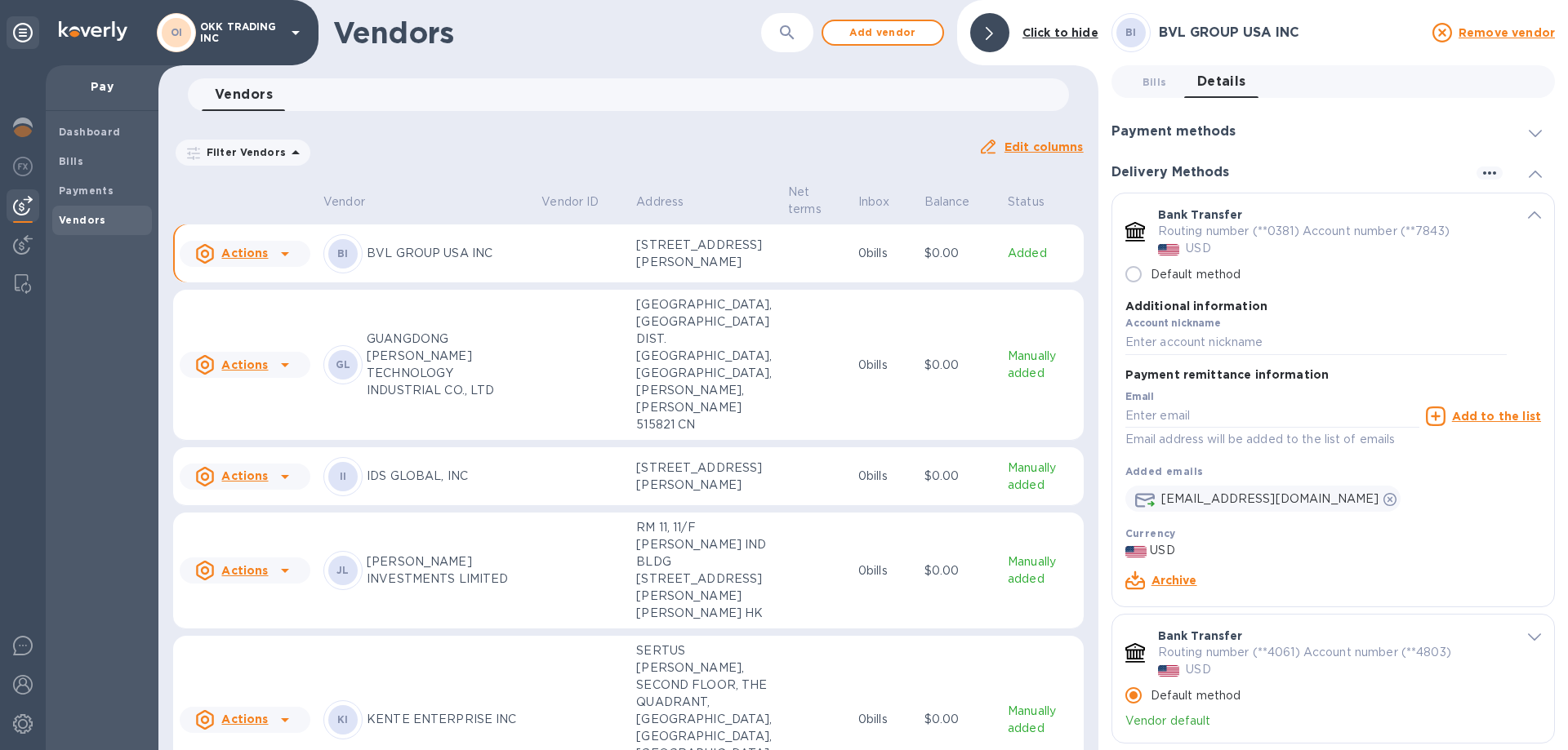
click at [355, 492] on div "II" at bounding box center [342, 477] width 29 height 29
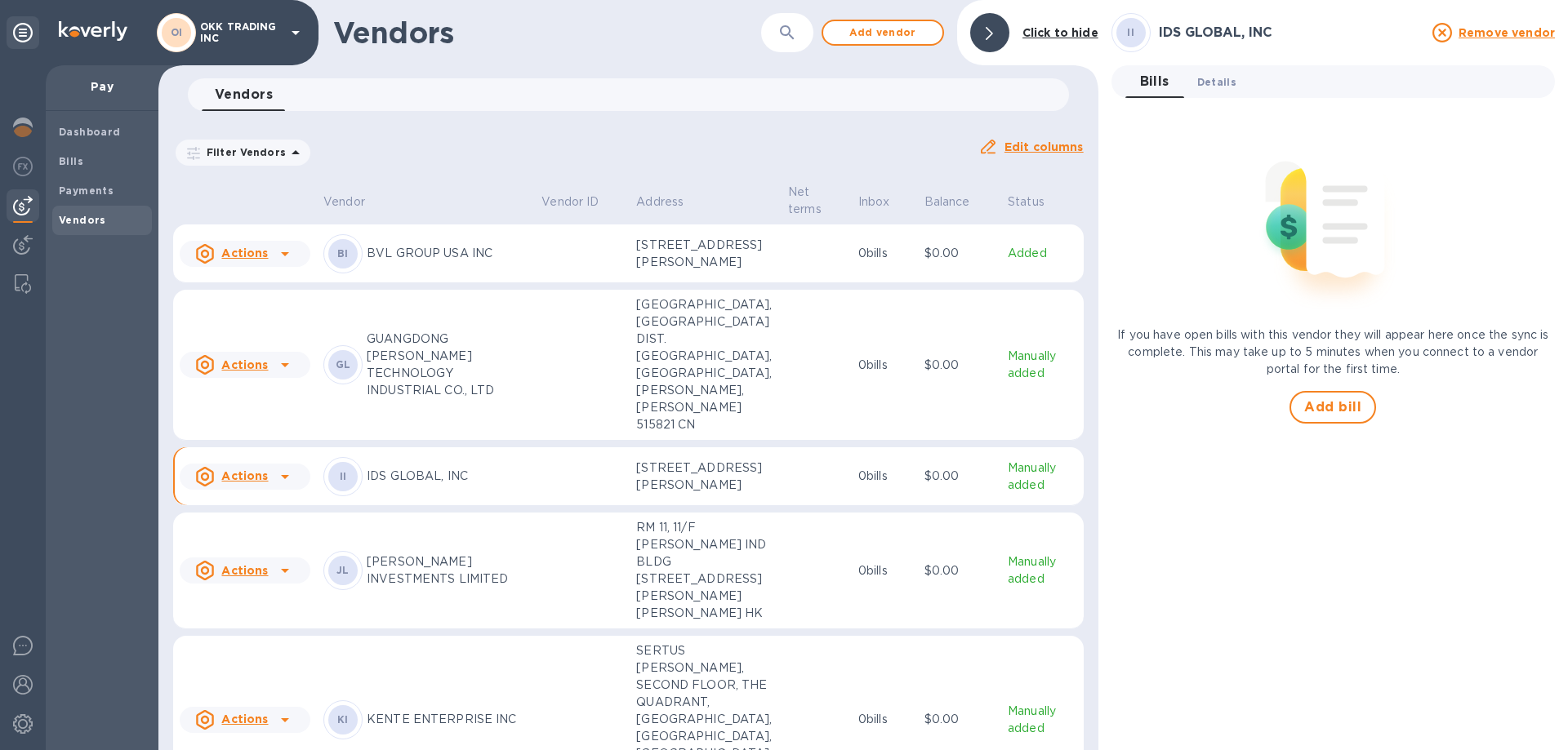
click at [1229, 85] on span "Details 0" at bounding box center [1217, 82] width 39 height 17
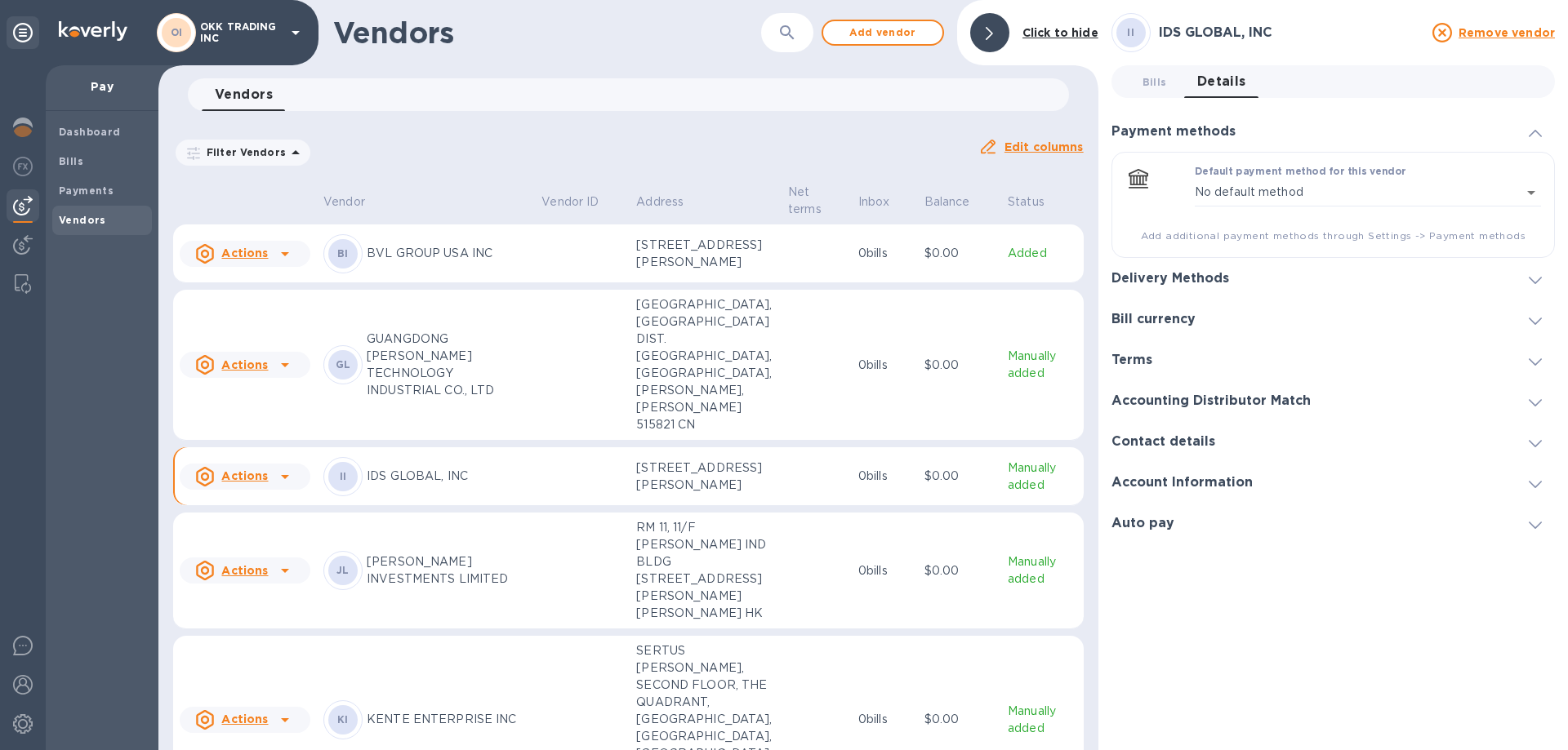
click at [1508, 276] on div at bounding box center [1529, 278] width 52 height 16
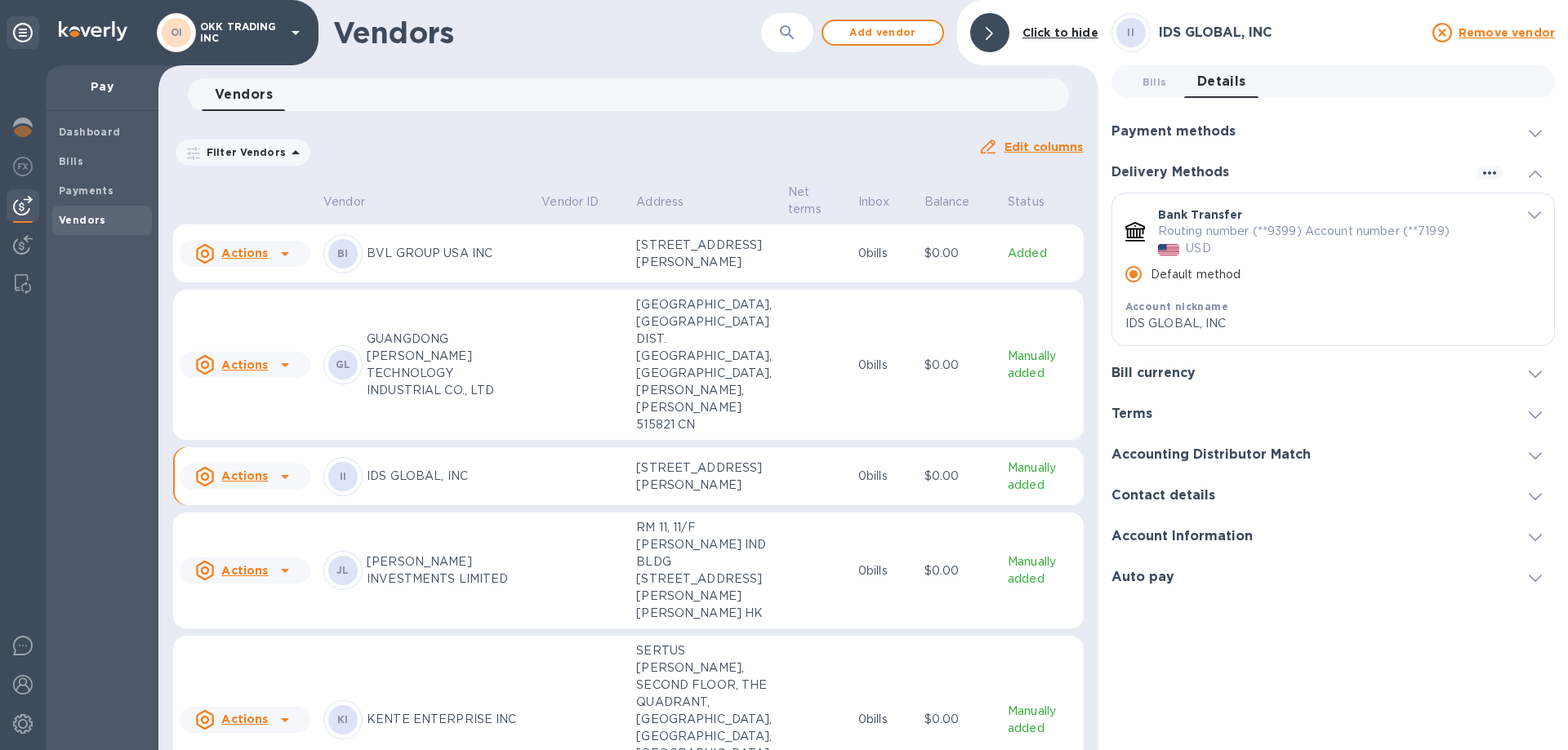
click at [1533, 212] on icon "default-method" at bounding box center [1535, 215] width 13 height 8
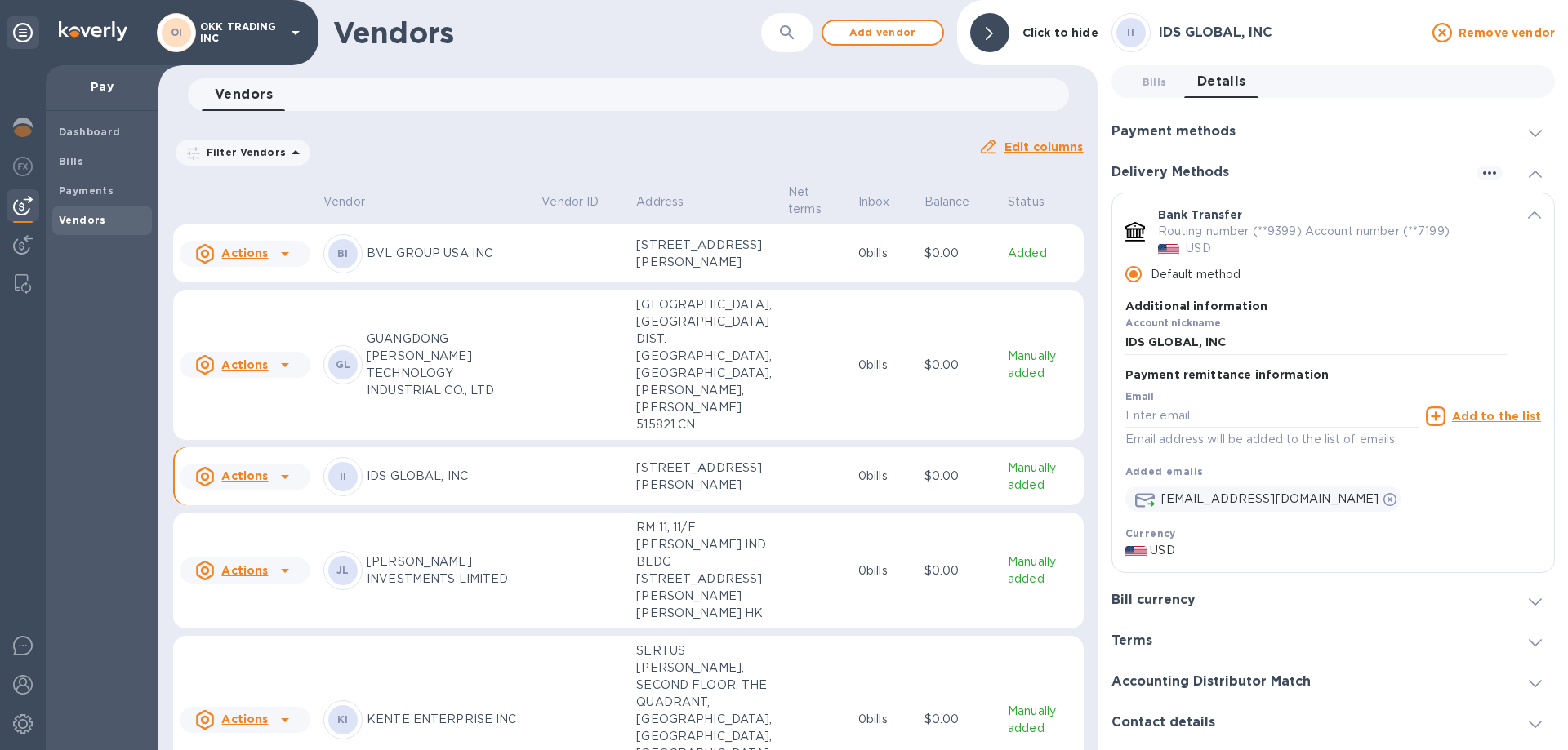
click at [446, 262] on p "BVL GROUP USA INC" at bounding box center [447, 253] width 162 height 17
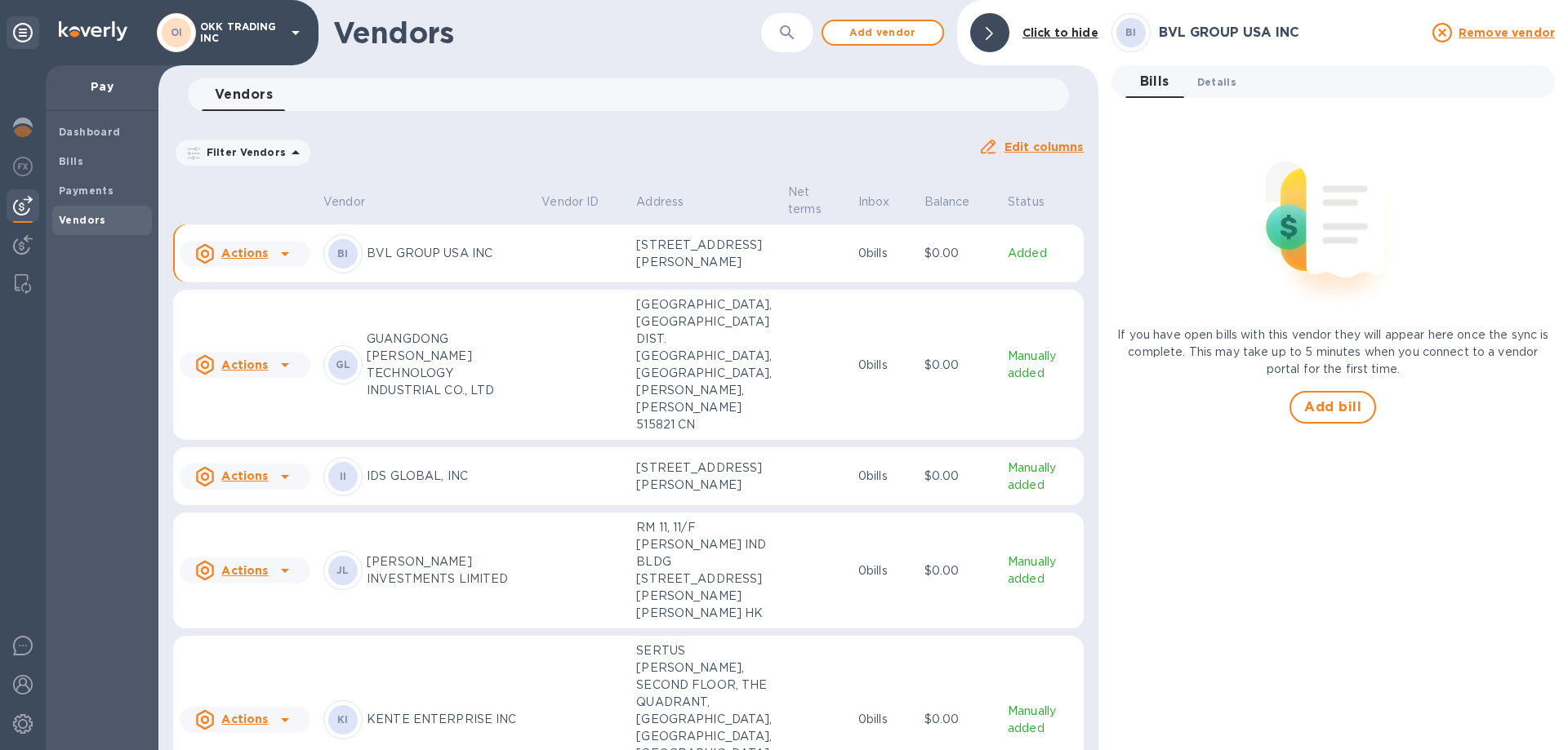
click at [1210, 83] on span "Details 0" at bounding box center [1217, 82] width 39 height 17
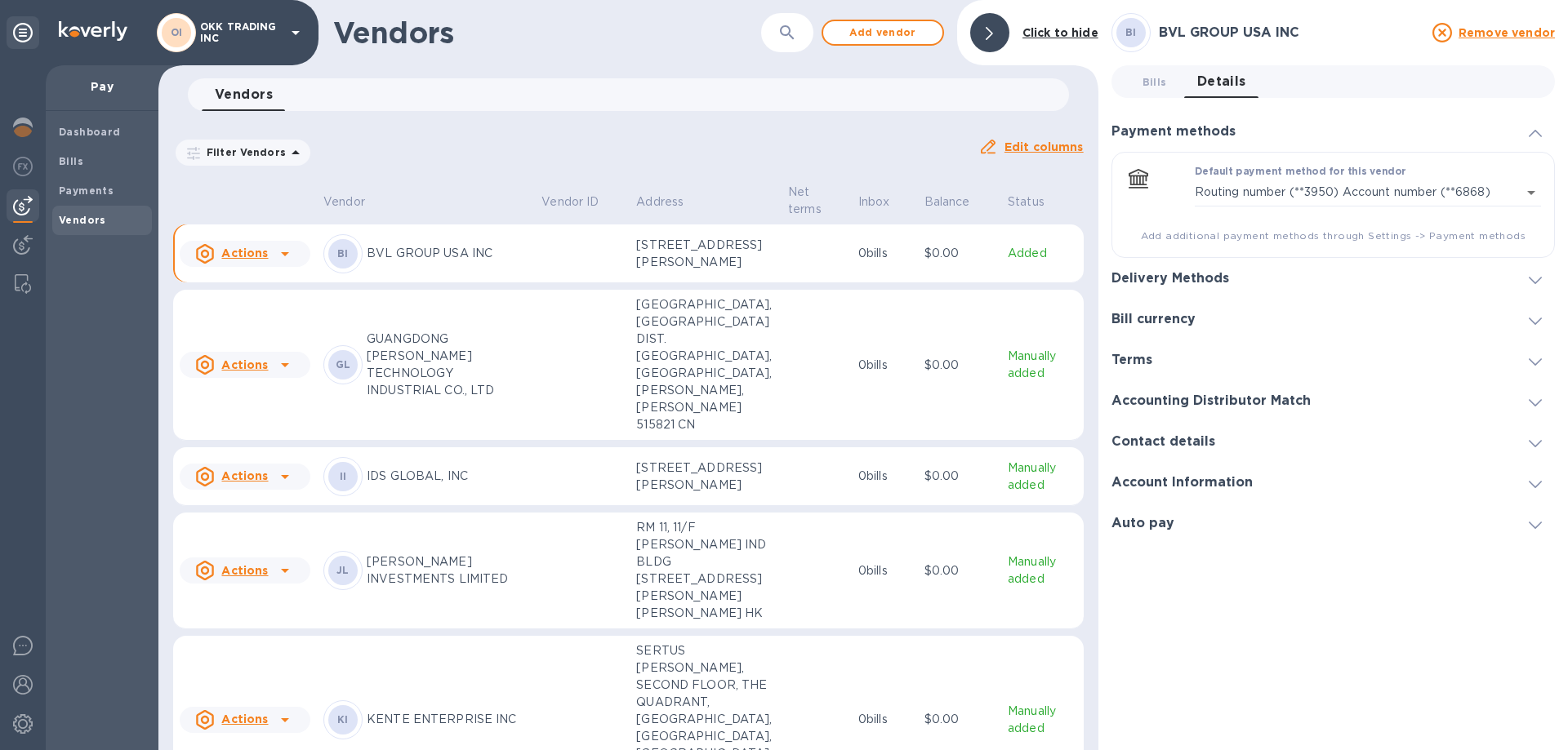
click at [1538, 281] on icon at bounding box center [1536, 280] width 13 height 8
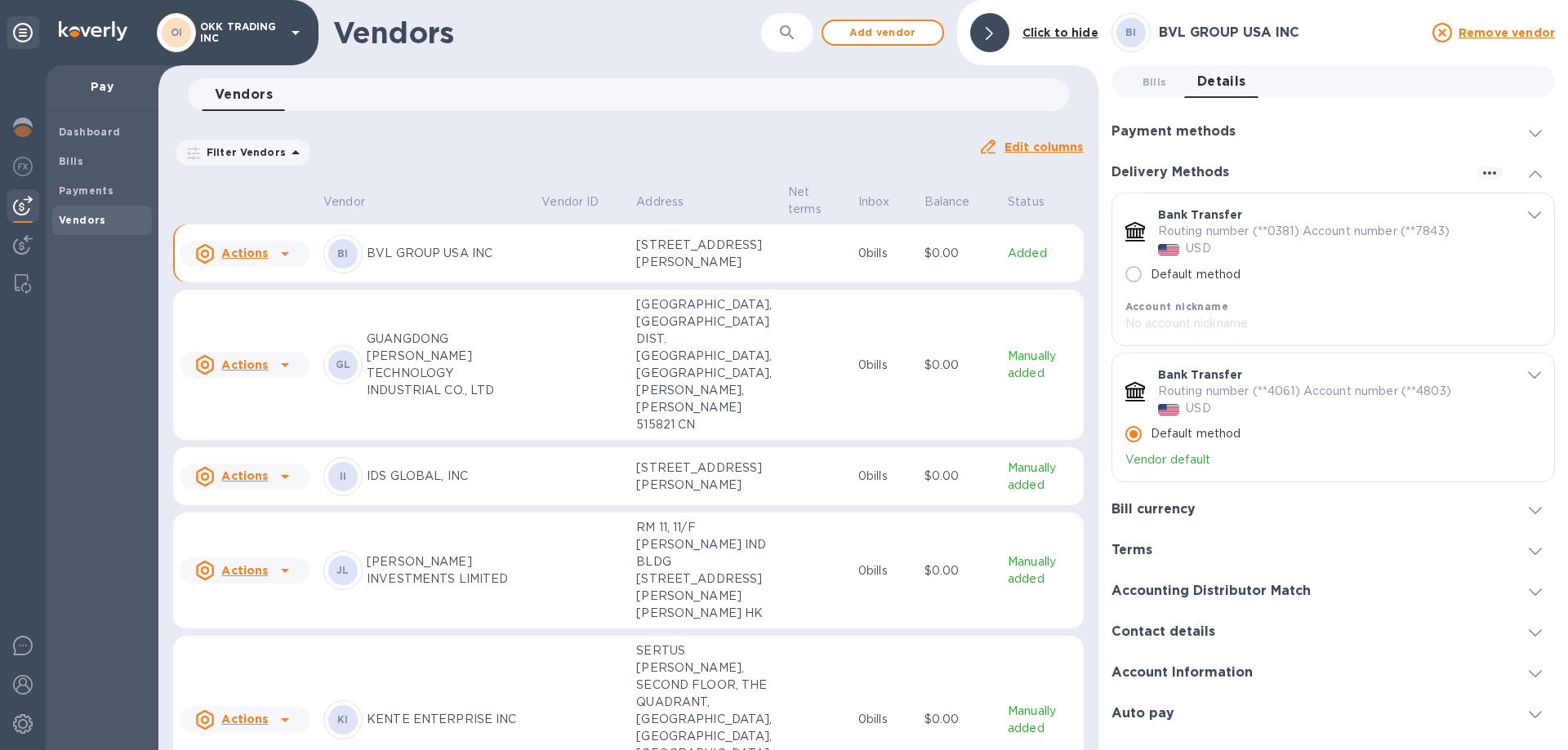
click at [1539, 216] on icon "default-method" at bounding box center [1535, 215] width 13 height 8
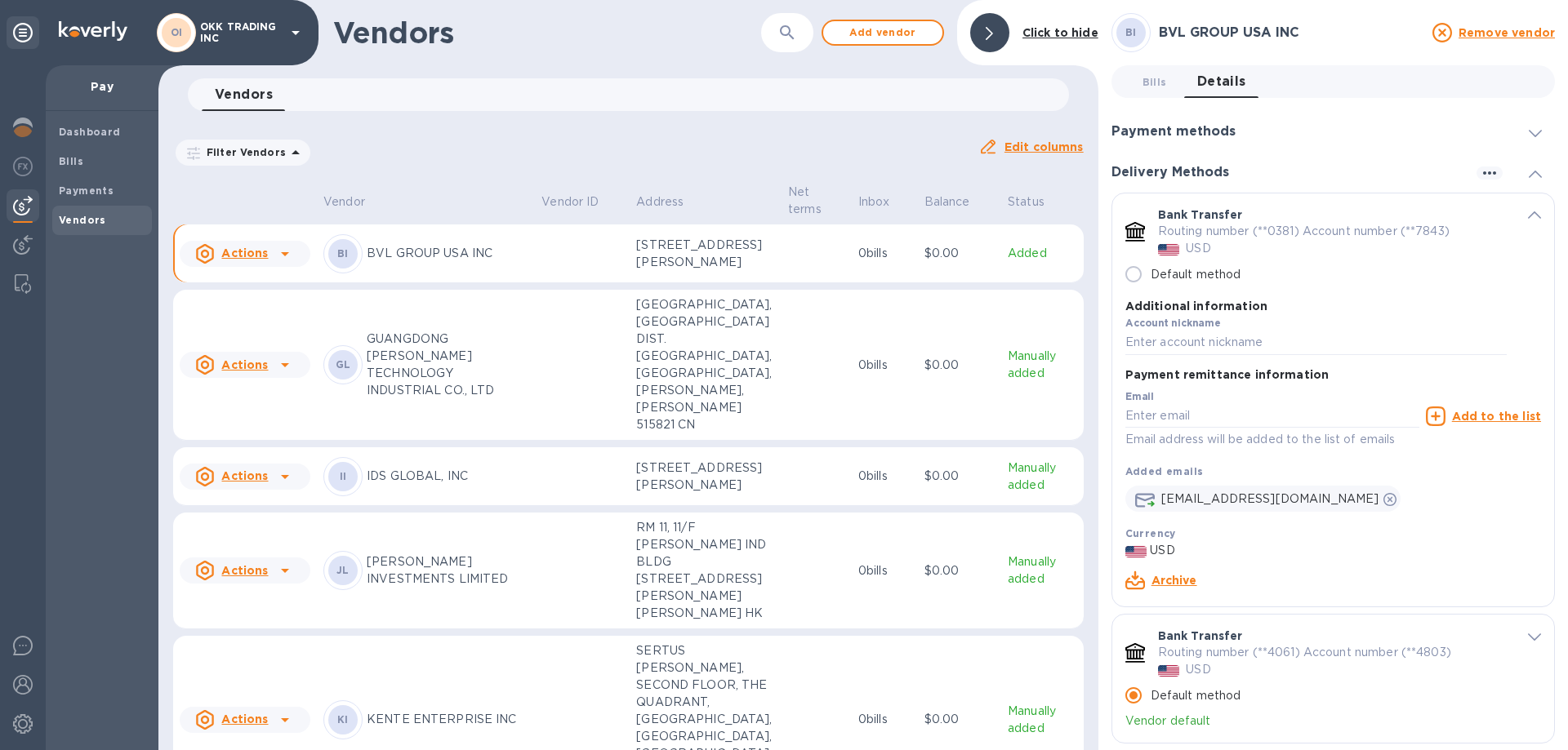
click at [430, 485] on p "IDS GLOBAL, INC" at bounding box center [447, 477] width 162 height 17
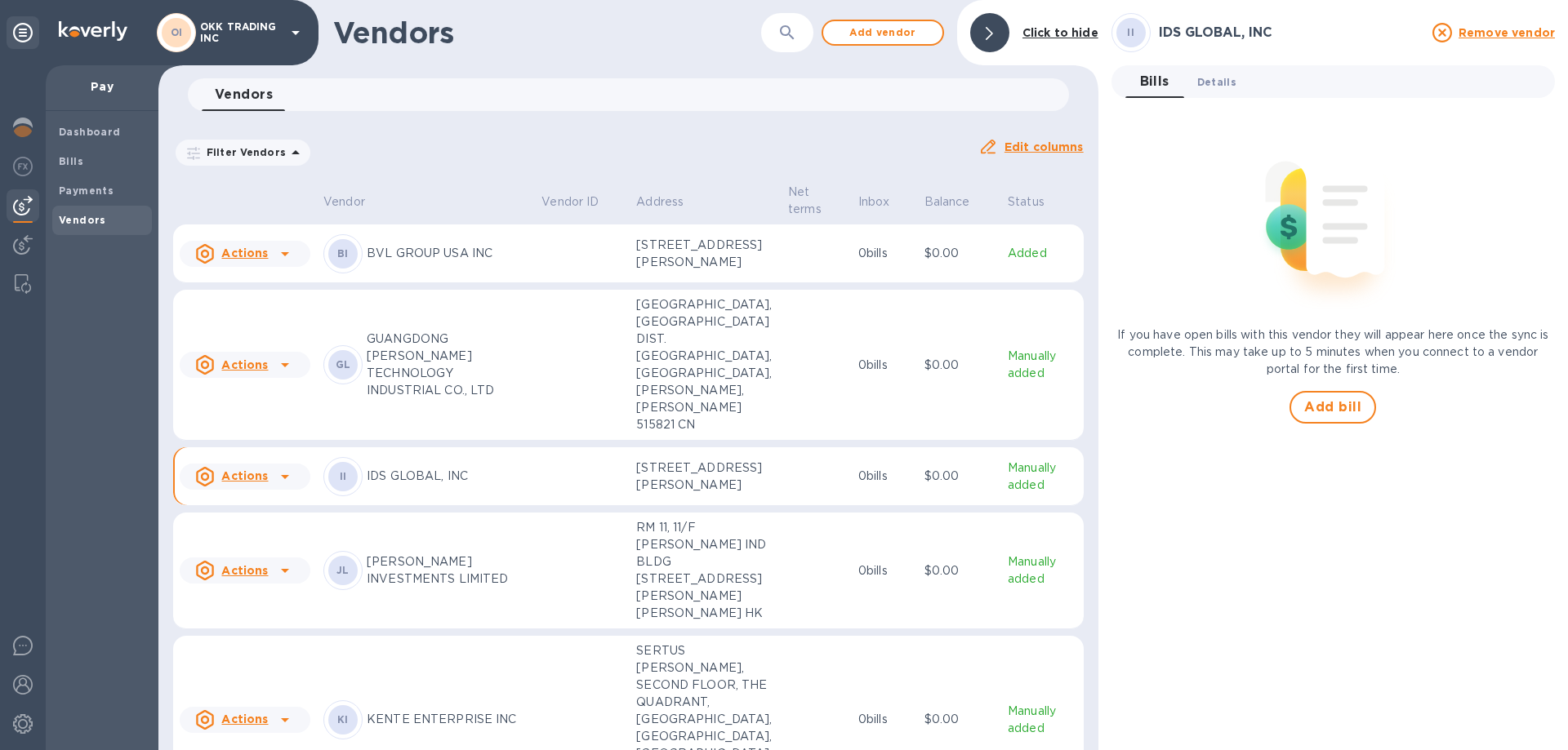
click at [1229, 80] on span "Details 0" at bounding box center [1217, 82] width 39 height 17
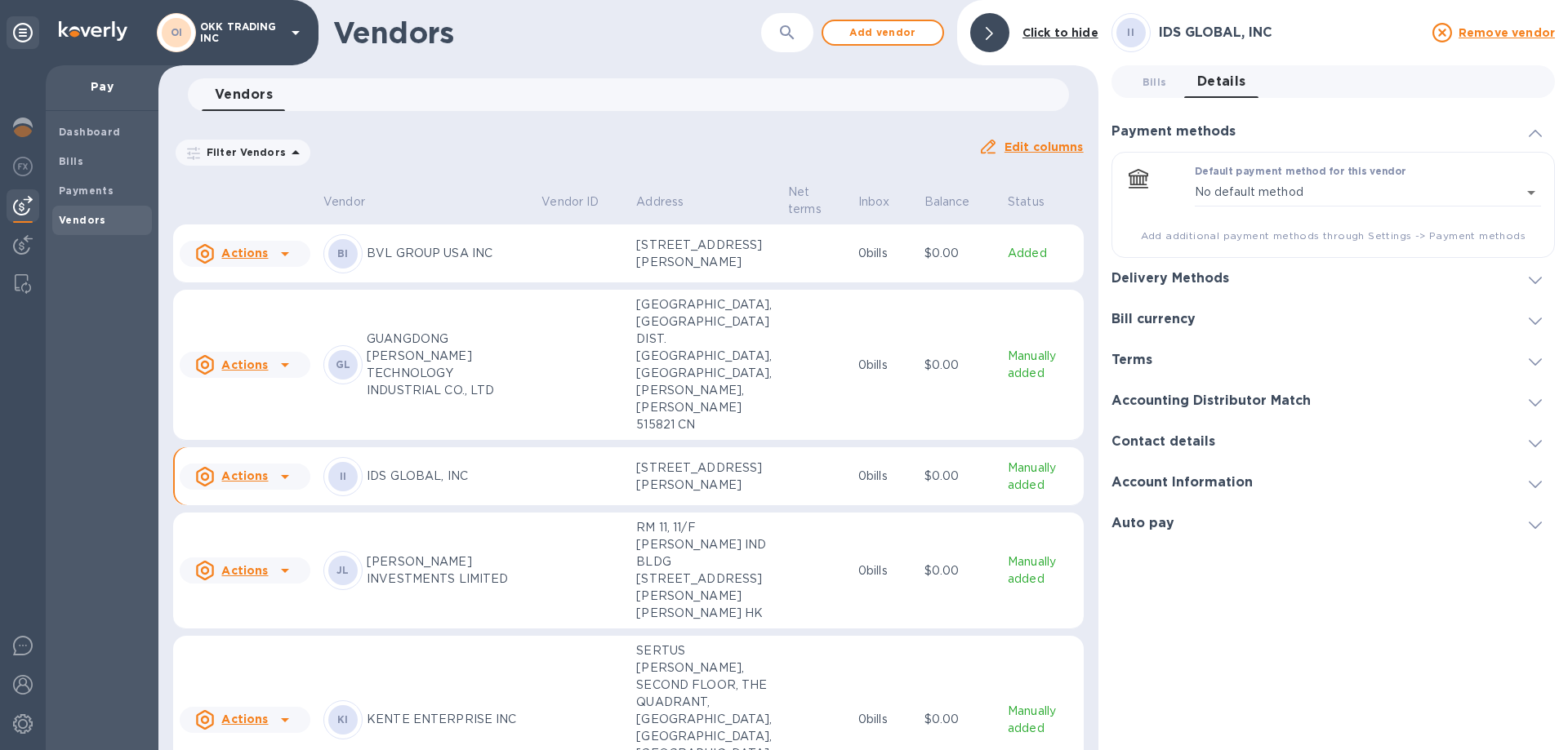
click at [234, 33] on p "OKK TRADING INC" at bounding box center [240, 32] width 81 height 23
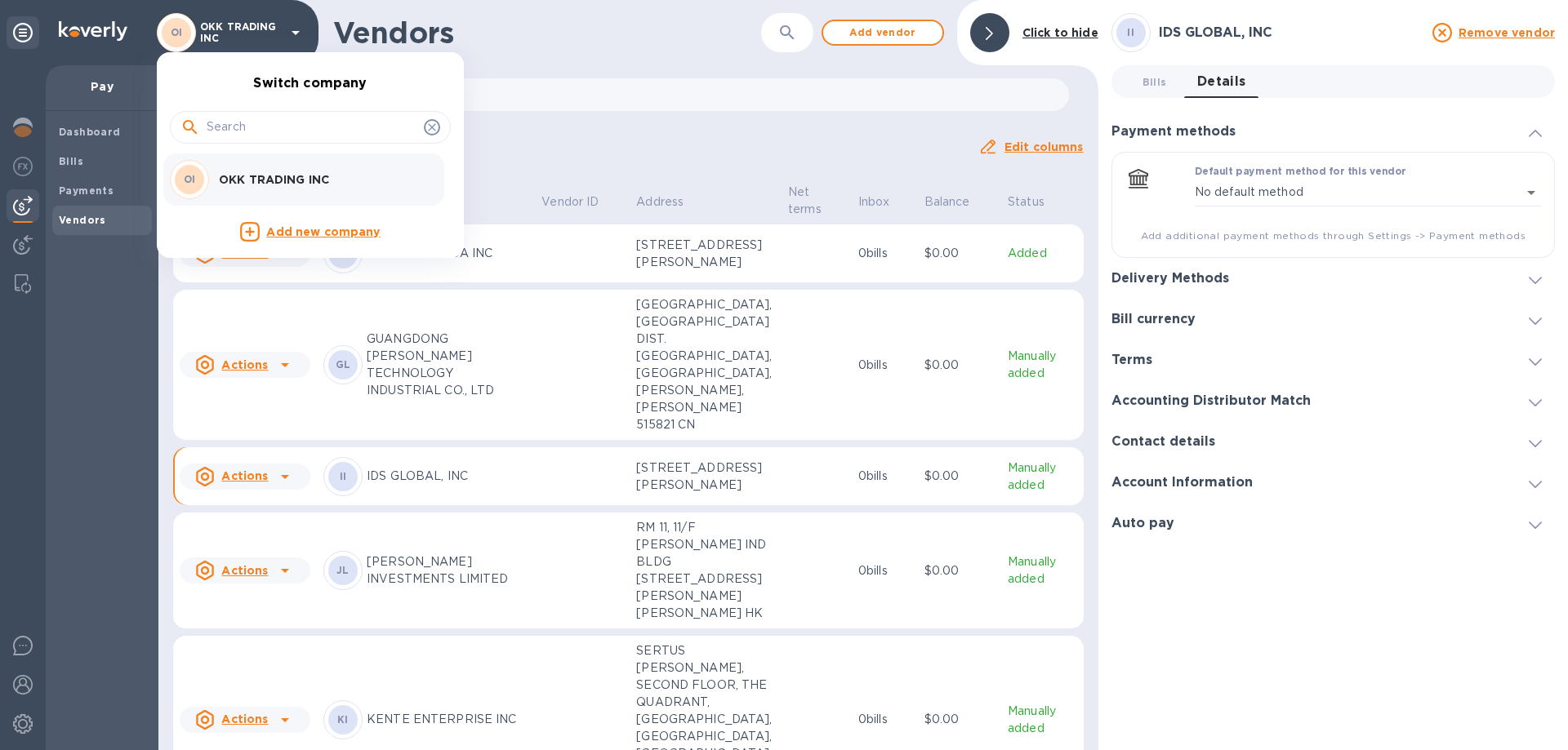
click at [24, 683] on div at bounding box center [784, 375] width 1568 height 750
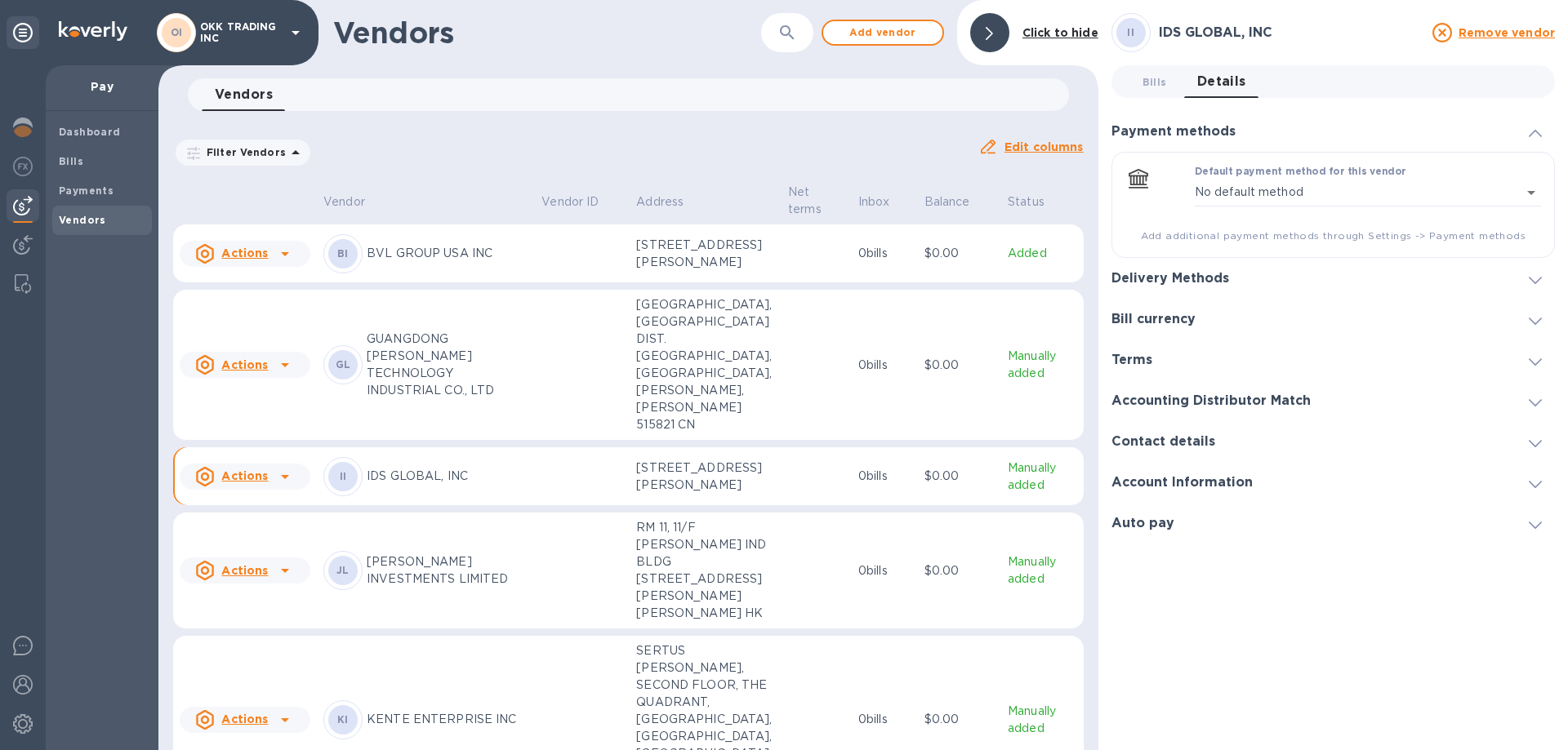
click at [24, 683] on img at bounding box center [23, 685] width 19 height 19
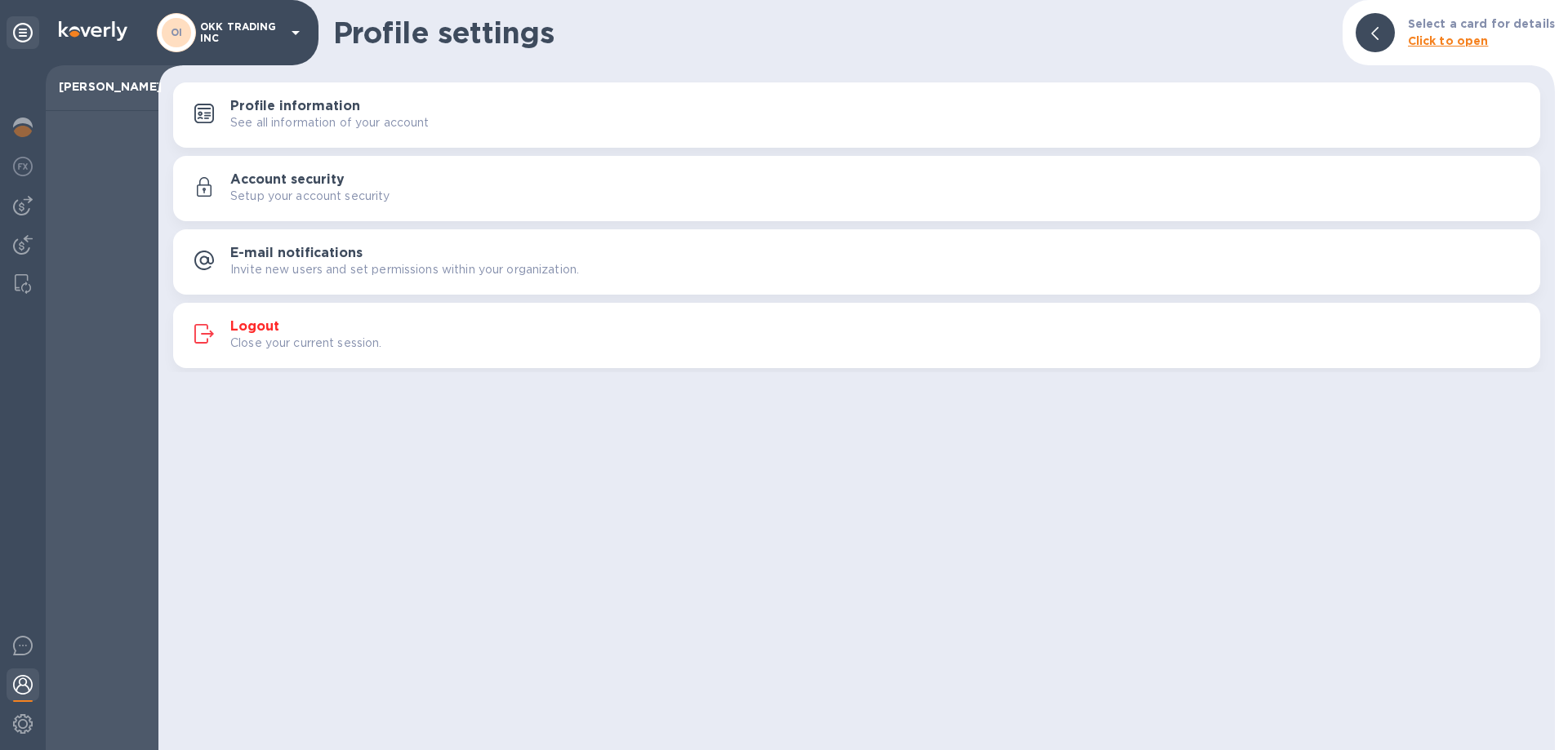
click at [281, 328] on div "Logout Close your current session." at bounding box center [878, 335] width 1297 height 33
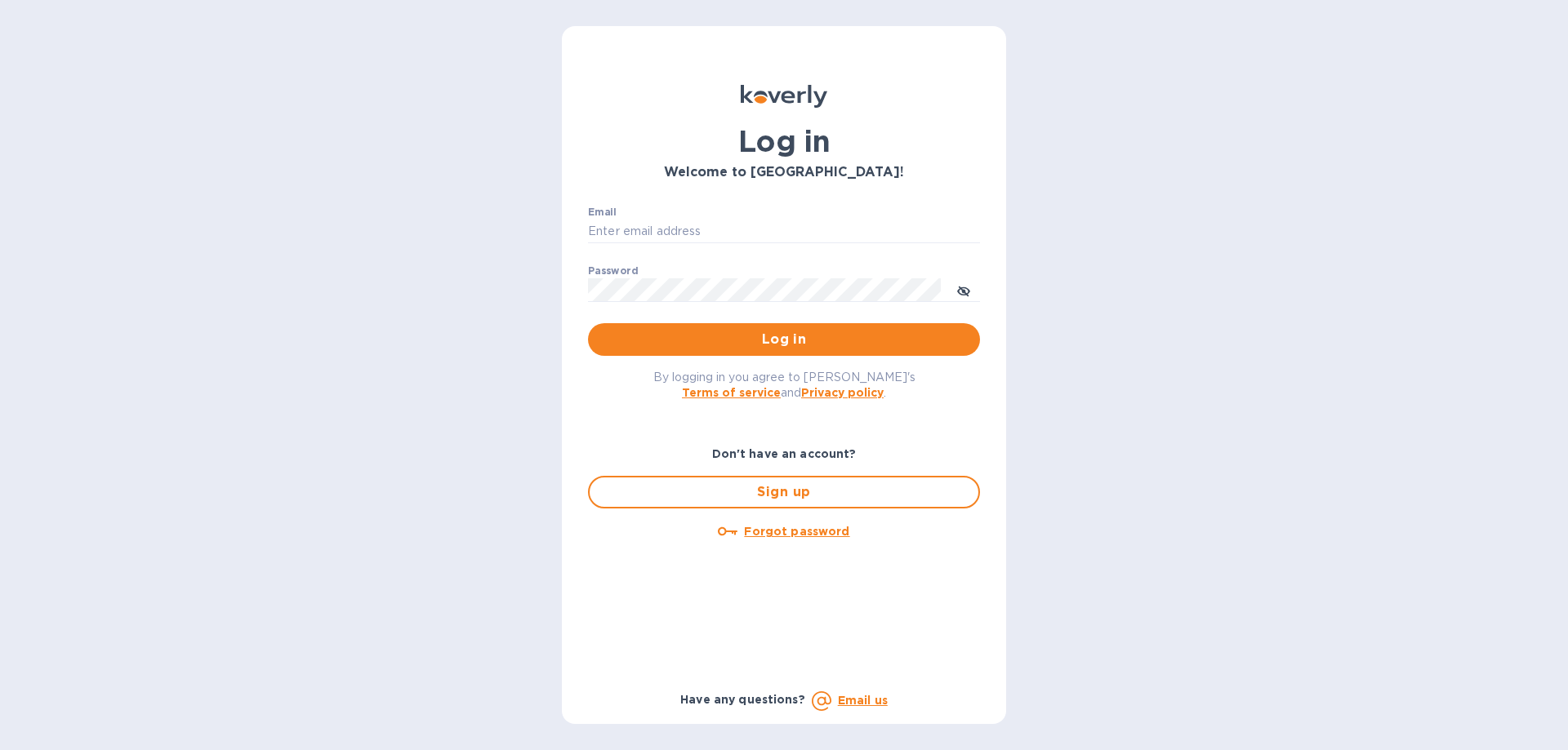
type input "[PERSON_NAME][EMAIL_ADDRESS][DOMAIN_NAME]"
